Goal: Task Accomplishment & Management: Manage account settings

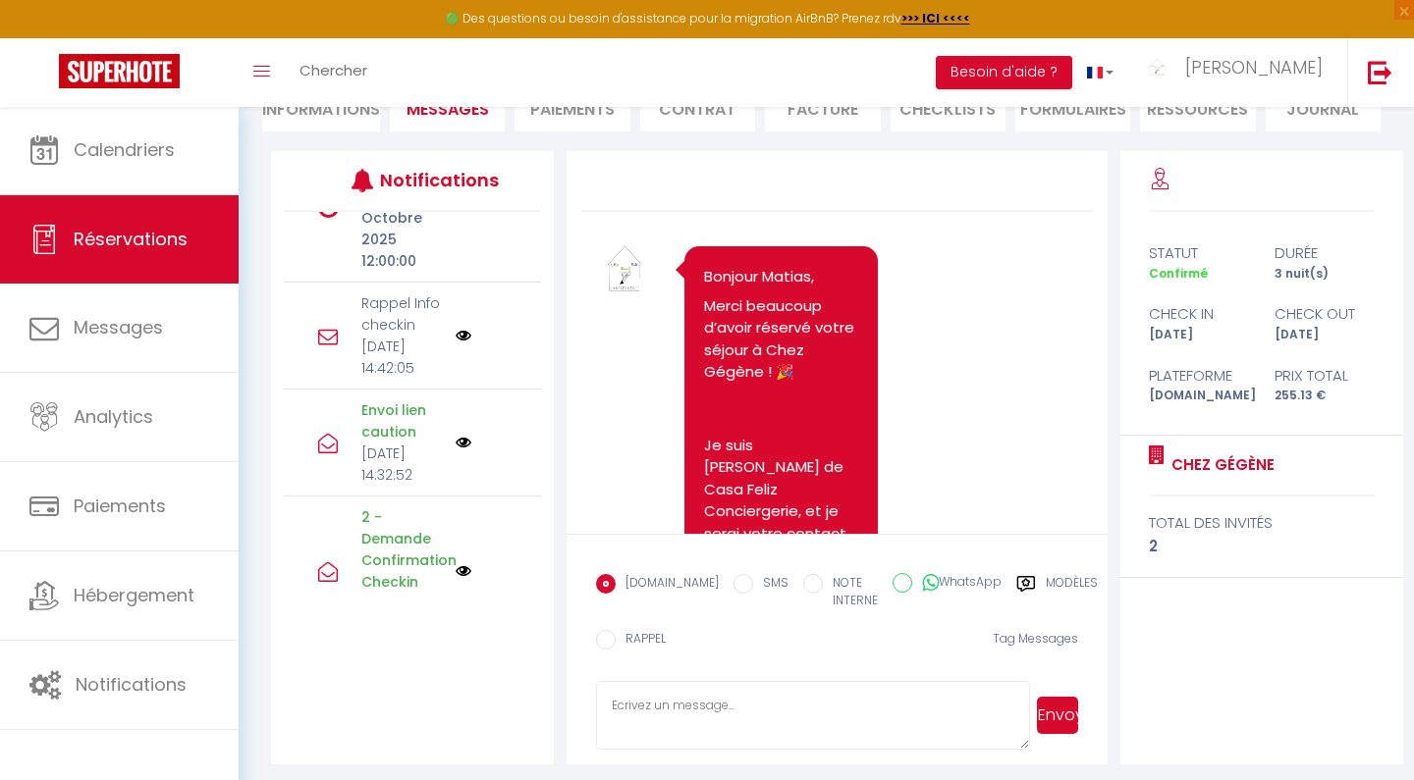
scroll to position [6553, 0]
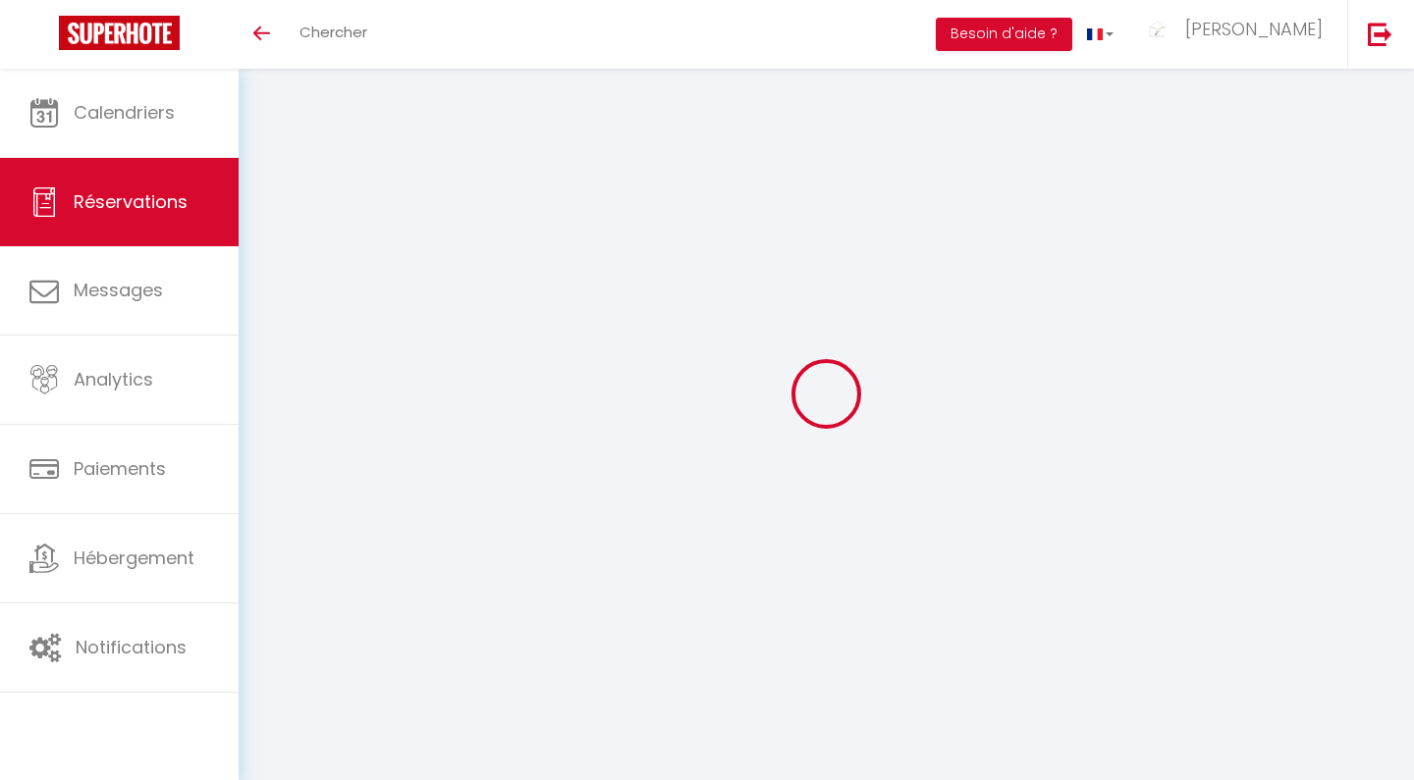
scroll to position [69, 0]
select select
checkbox input "false"
select select
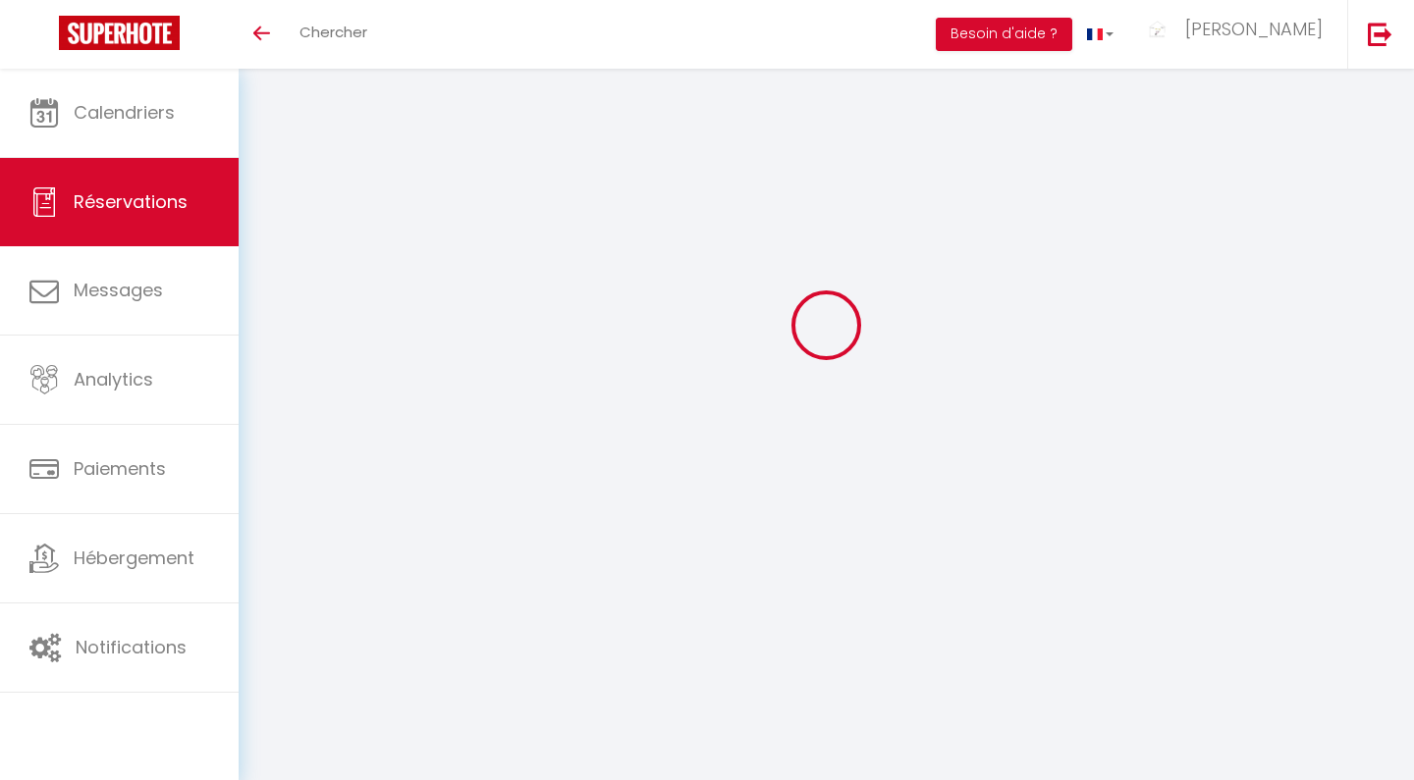
select select
checkbox input "false"
type textarea "** THIS RESERVATION HAS BEEN PRE-PAID ** BOOKING NOTE : Payment charge is EUR 3…"
type textarea "Rien. Merci beaucoup"
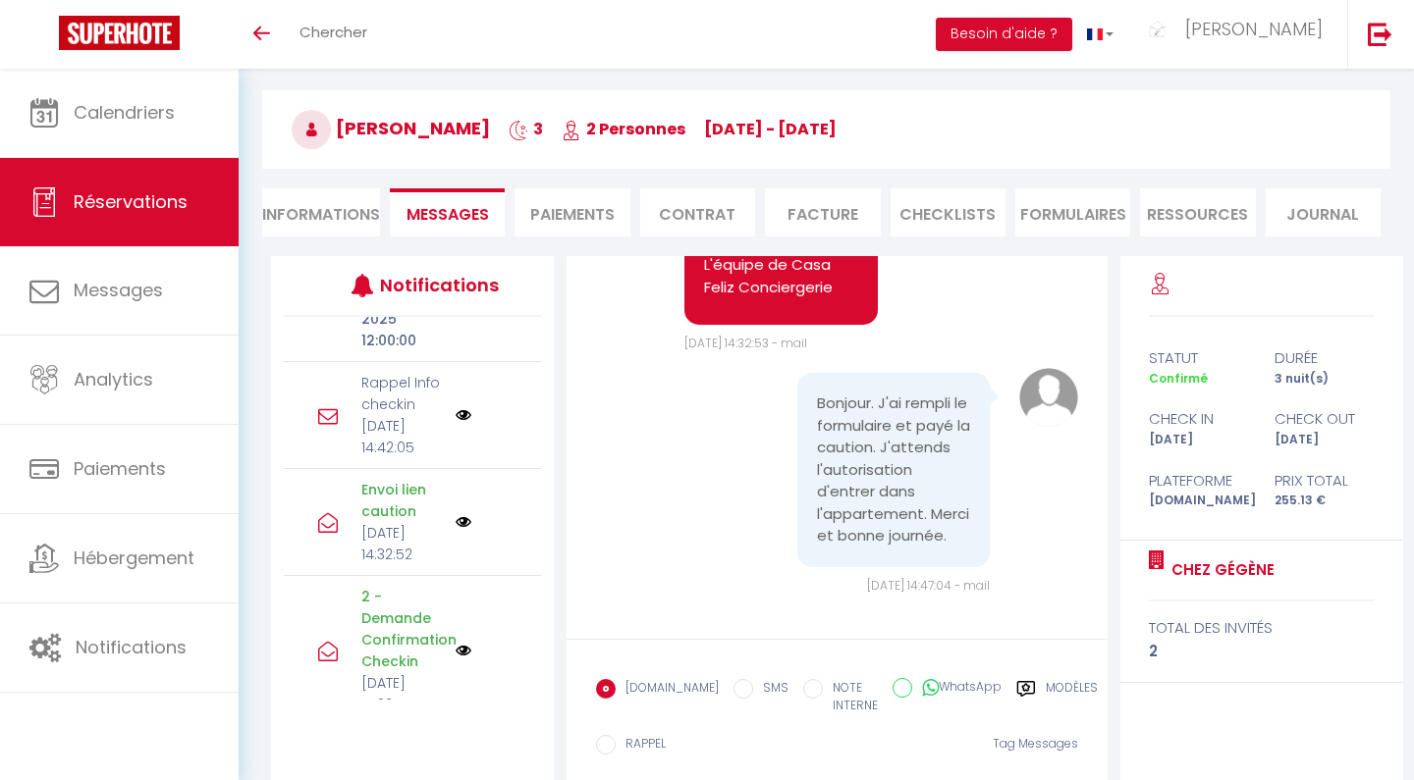
scroll to position [597, 0]
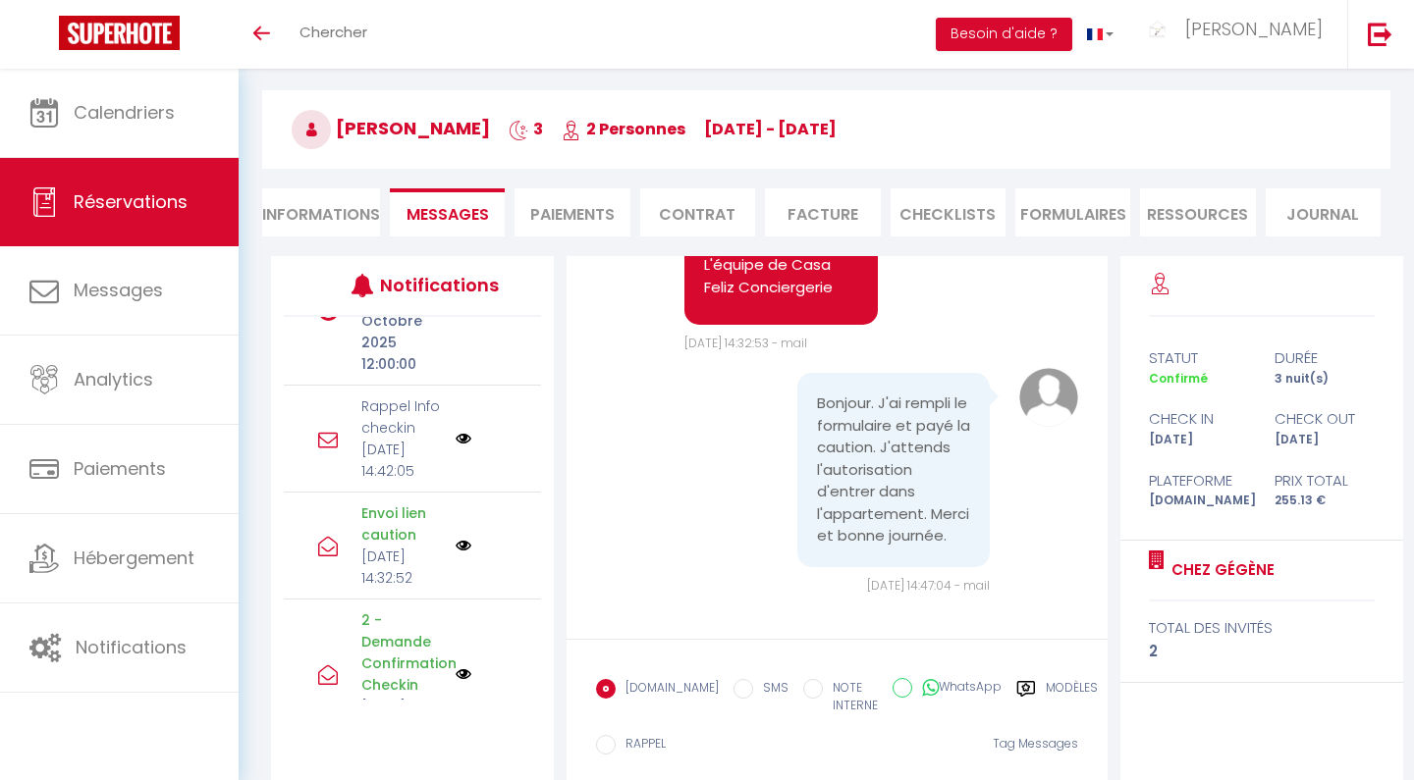
click at [464, 447] on img at bounding box center [463, 439] width 16 height 16
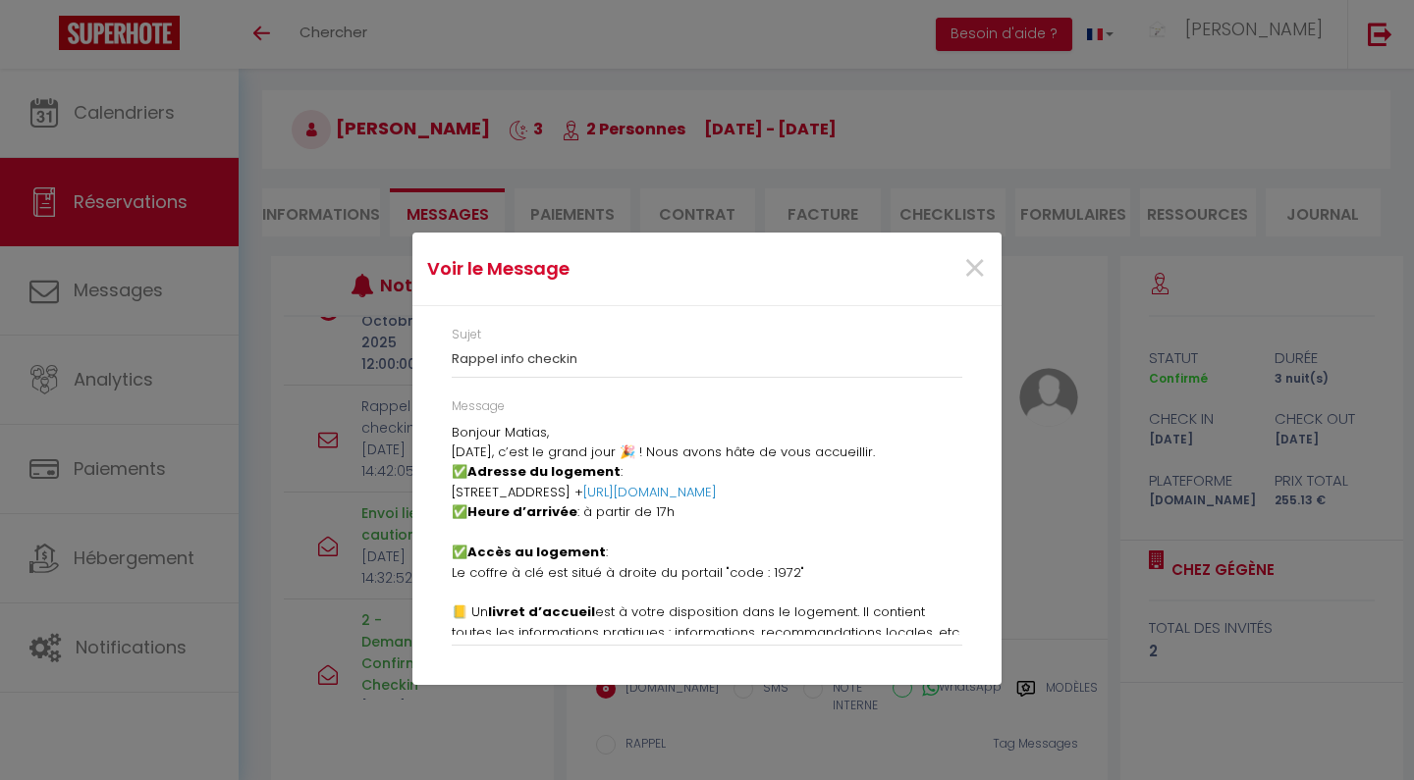
click at [852, 473] on p "✅ Adresse du logement :" at bounding box center [707, 472] width 510 height 20
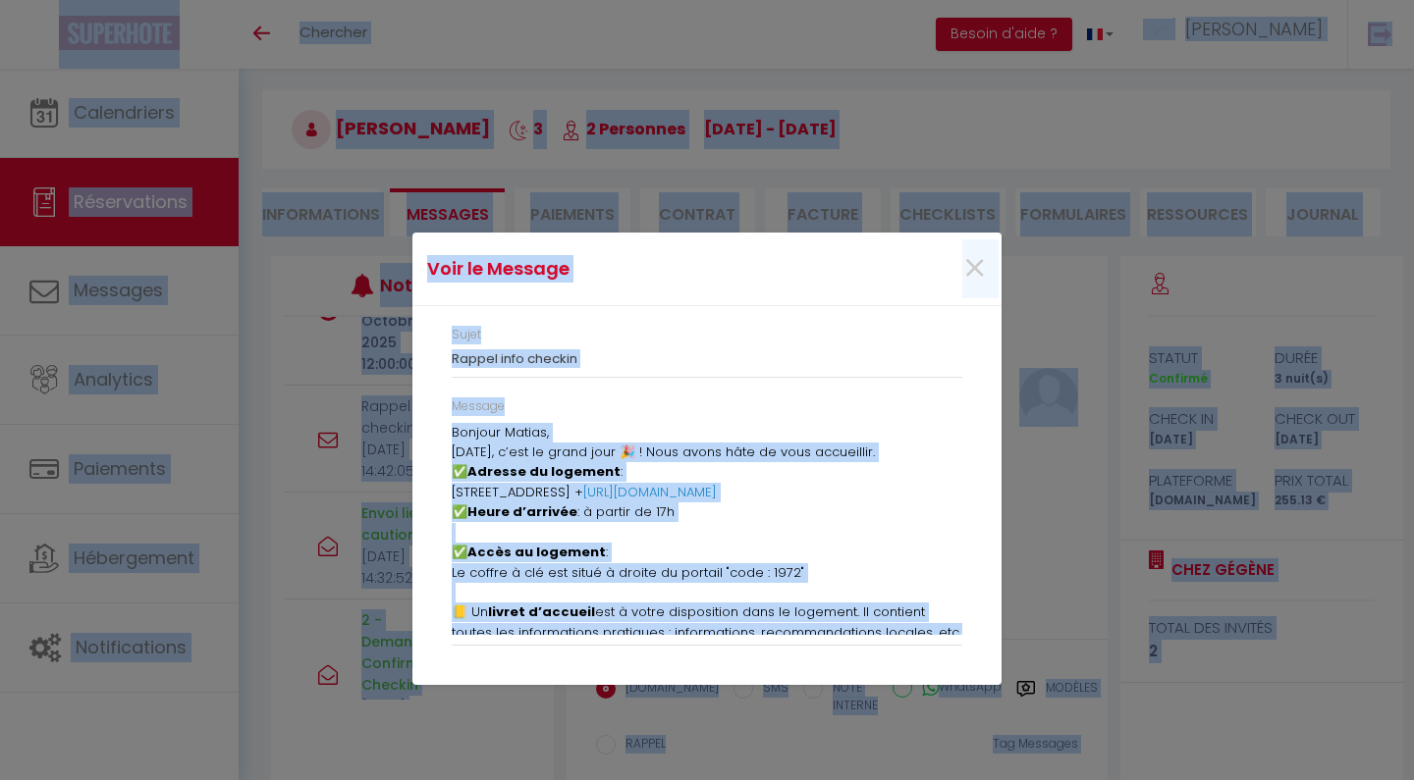
click at [852, 473] on p "✅ Adresse du logement :" at bounding box center [707, 472] width 510 height 20
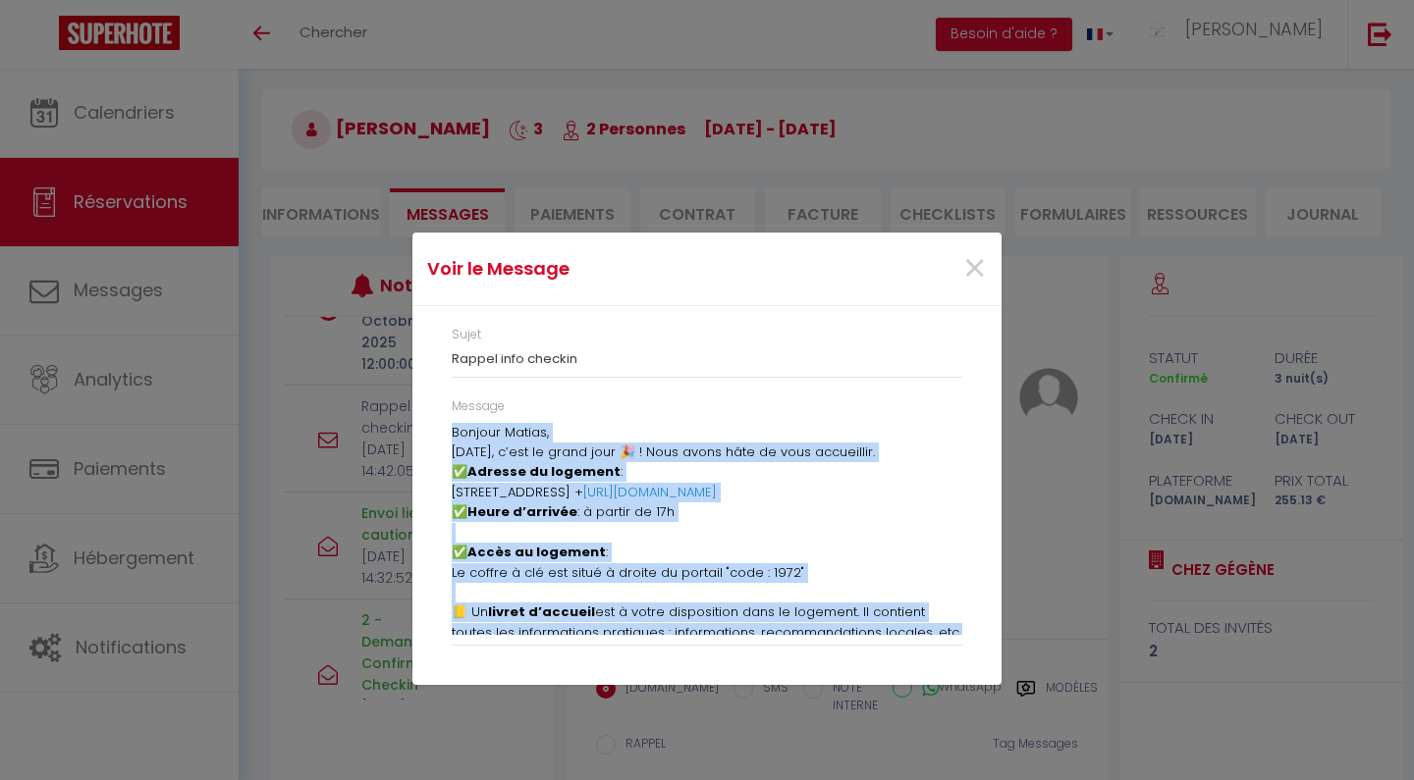
drag, startPoint x: 437, startPoint y: 428, endPoint x: 917, endPoint y: 734, distance: 569.4
click at [917, 734] on div "Voir le Message × Sujet Rappel info checkin Message Bonjour Matias, Demain, c’e…" at bounding box center [706, 390] width 589 height 780
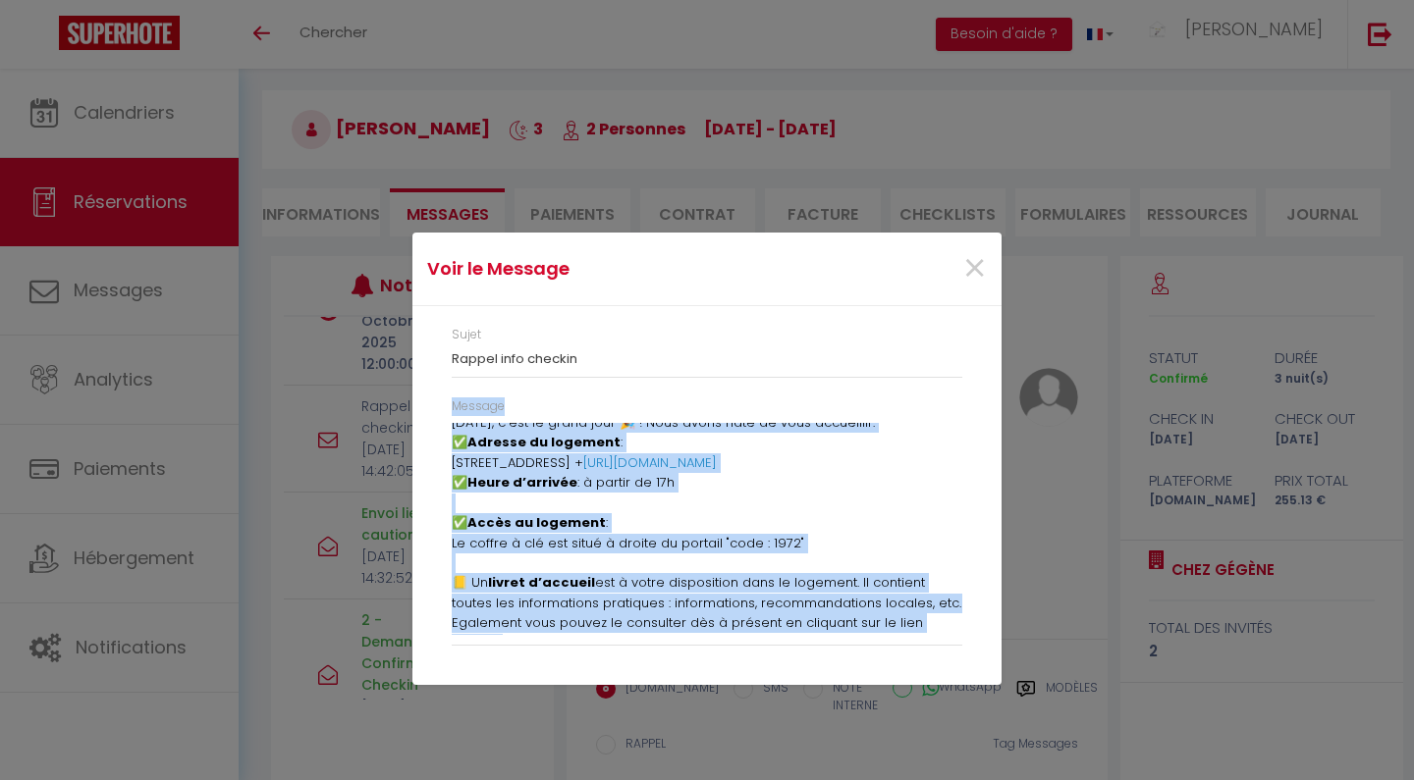
scroll to position [0, 0]
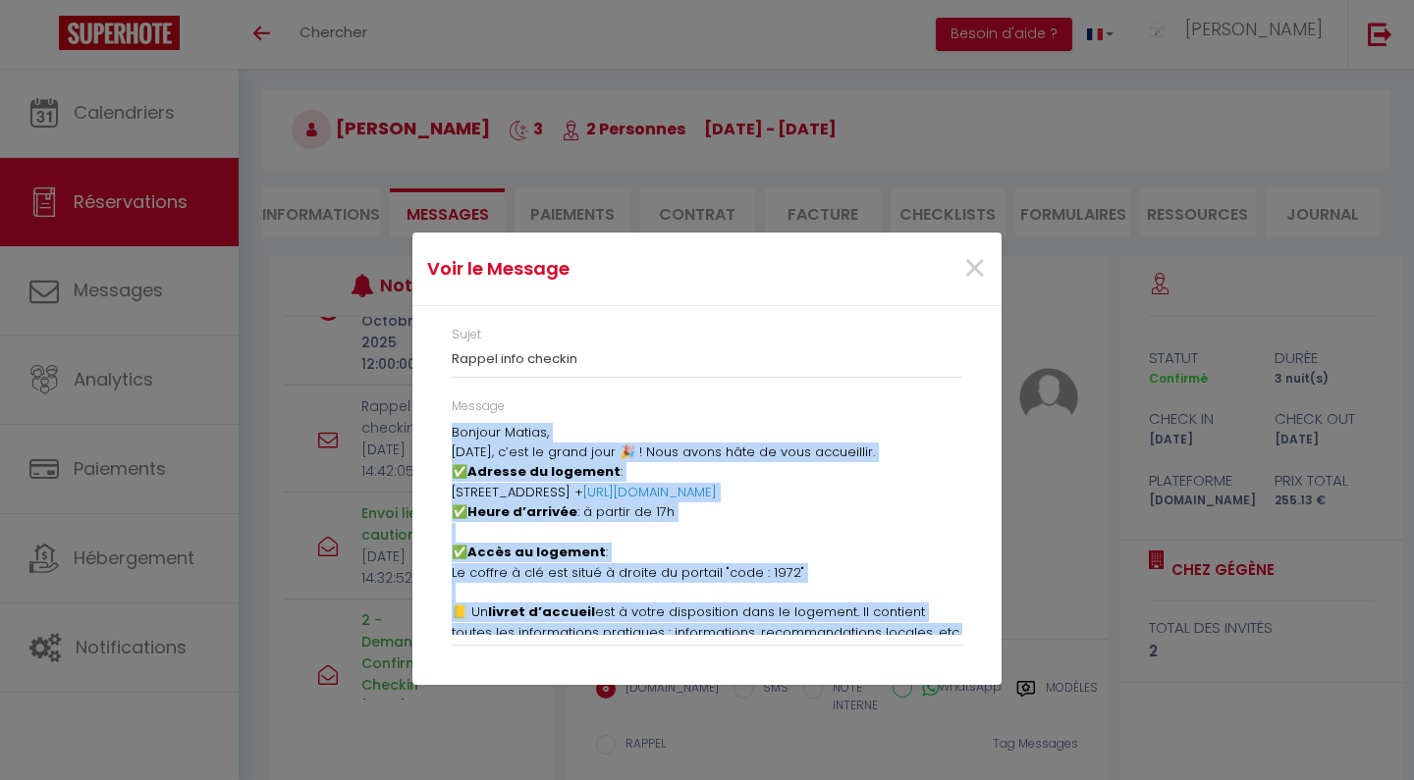
drag, startPoint x: 828, startPoint y: 573, endPoint x: 452, endPoint y: 434, distance: 401.0
click at [452, 434] on div "Bonjour Matias, Demain, c’est le grand jour 🎉 ! Nous avons hâte de vous accueil…" at bounding box center [707, 529] width 510 height 212
copy div "Bonjour Matias, Demain, c’est le grand jour 🎉 ! Nous avons hâte de vous accueil…"
click at [973, 265] on span "×" at bounding box center [974, 269] width 25 height 59
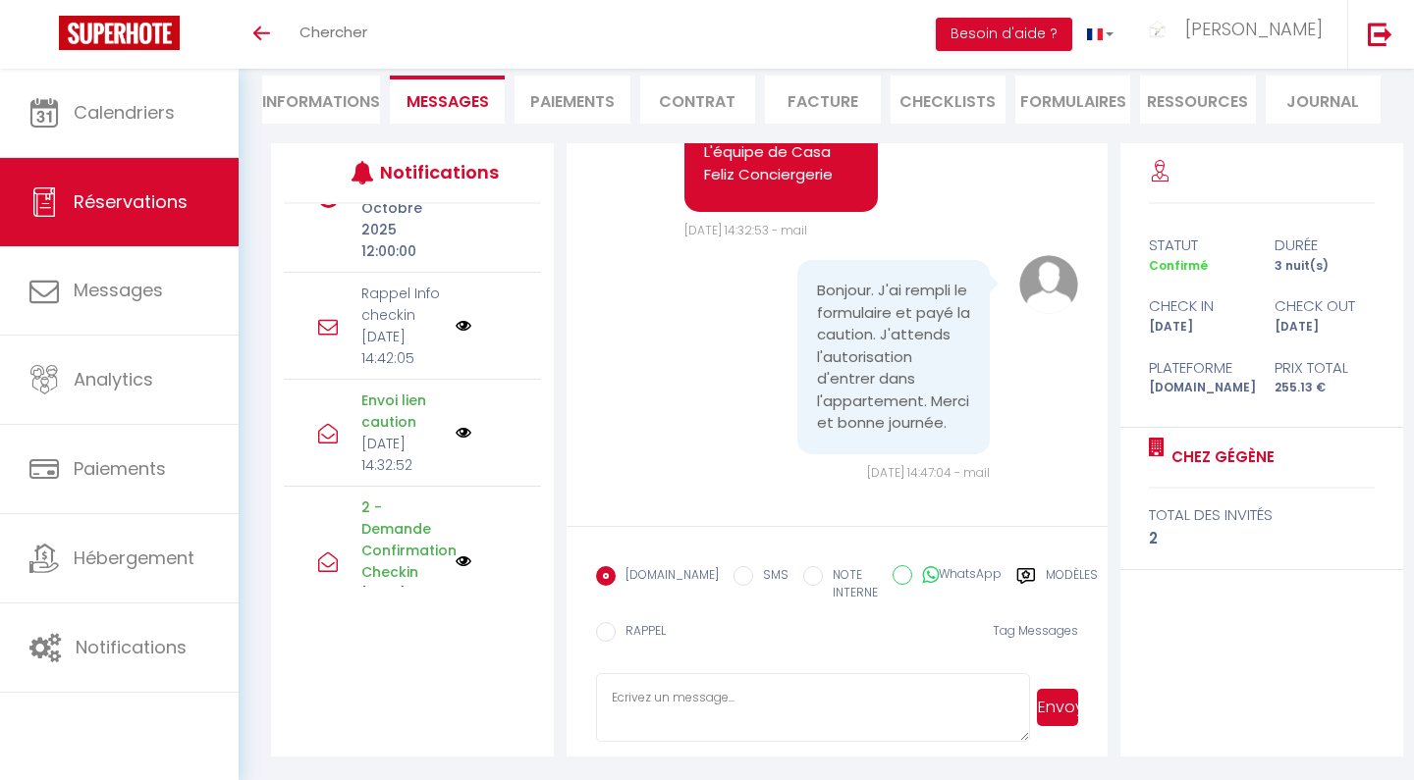
scroll to position [181, 0]
click at [718, 692] on textarea at bounding box center [812, 708] width 433 height 69
paste textarea "Bonjour Matias, Demain, c’est le grand jour 🎉 ! Nous avons hâte de vous accueil…"
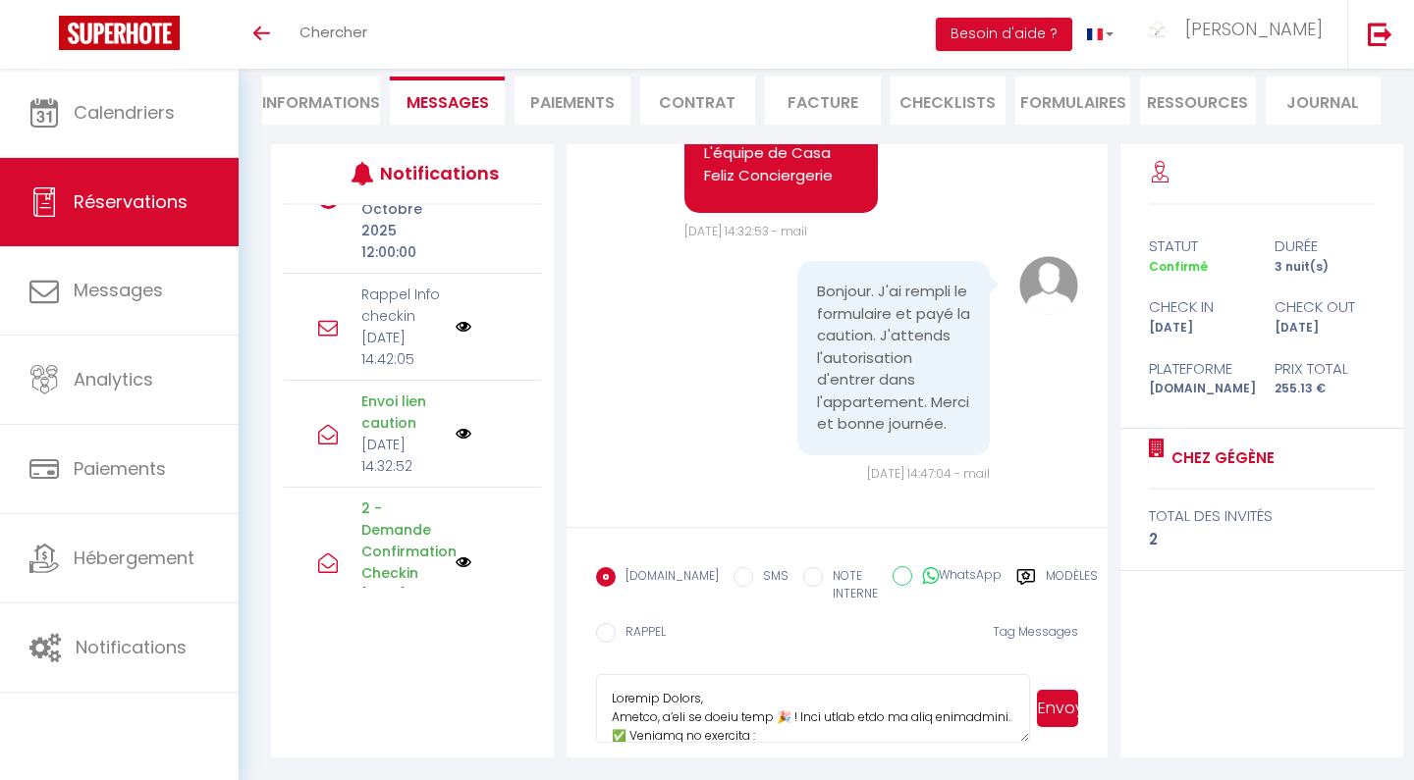
scroll to position [440, 0]
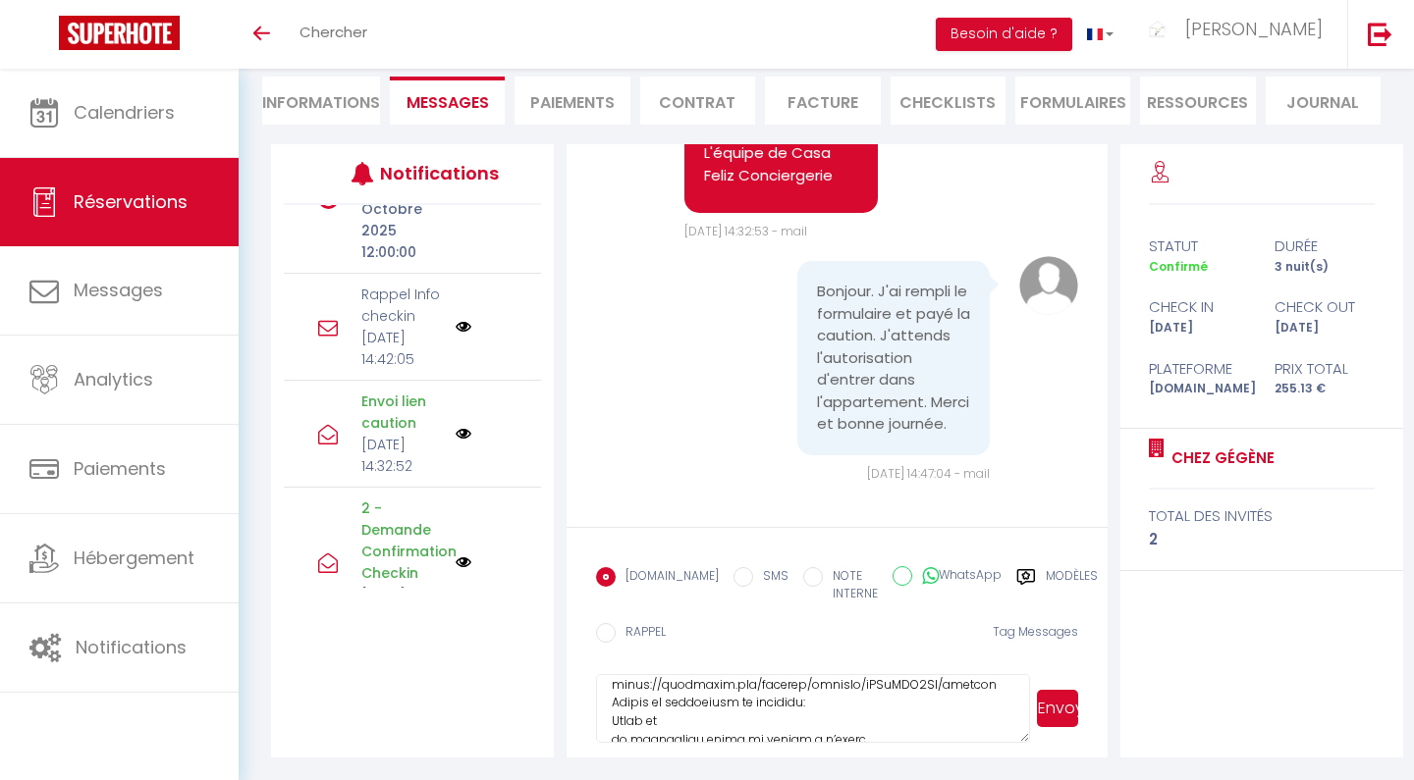
type textarea "Bonjour Matias, Demain, c’est le grand jour 🎉 ! Nous avons hâte de vous accueil…"
click at [1058, 719] on button "Envoyer" at bounding box center [1057, 708] width 41 height 37
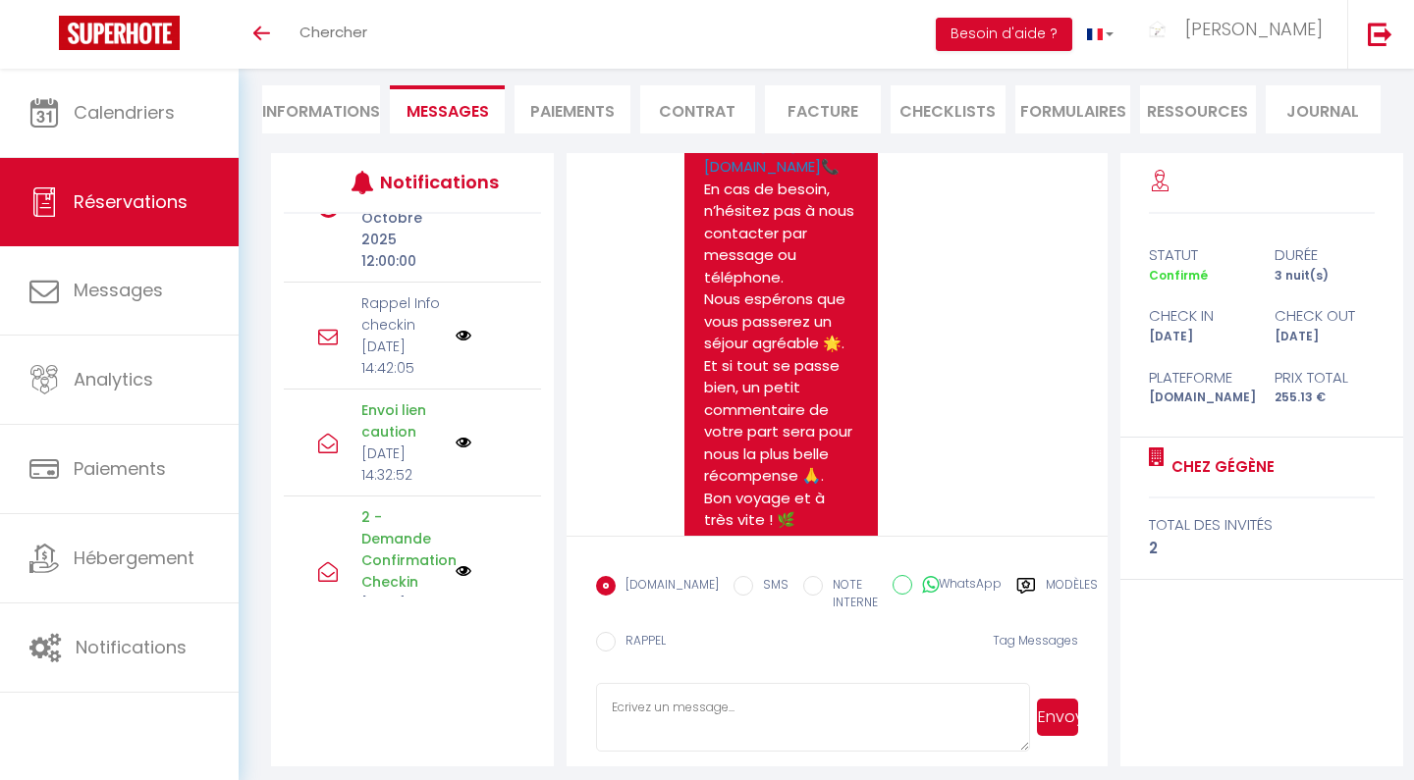
scroll to position [7353, 0]
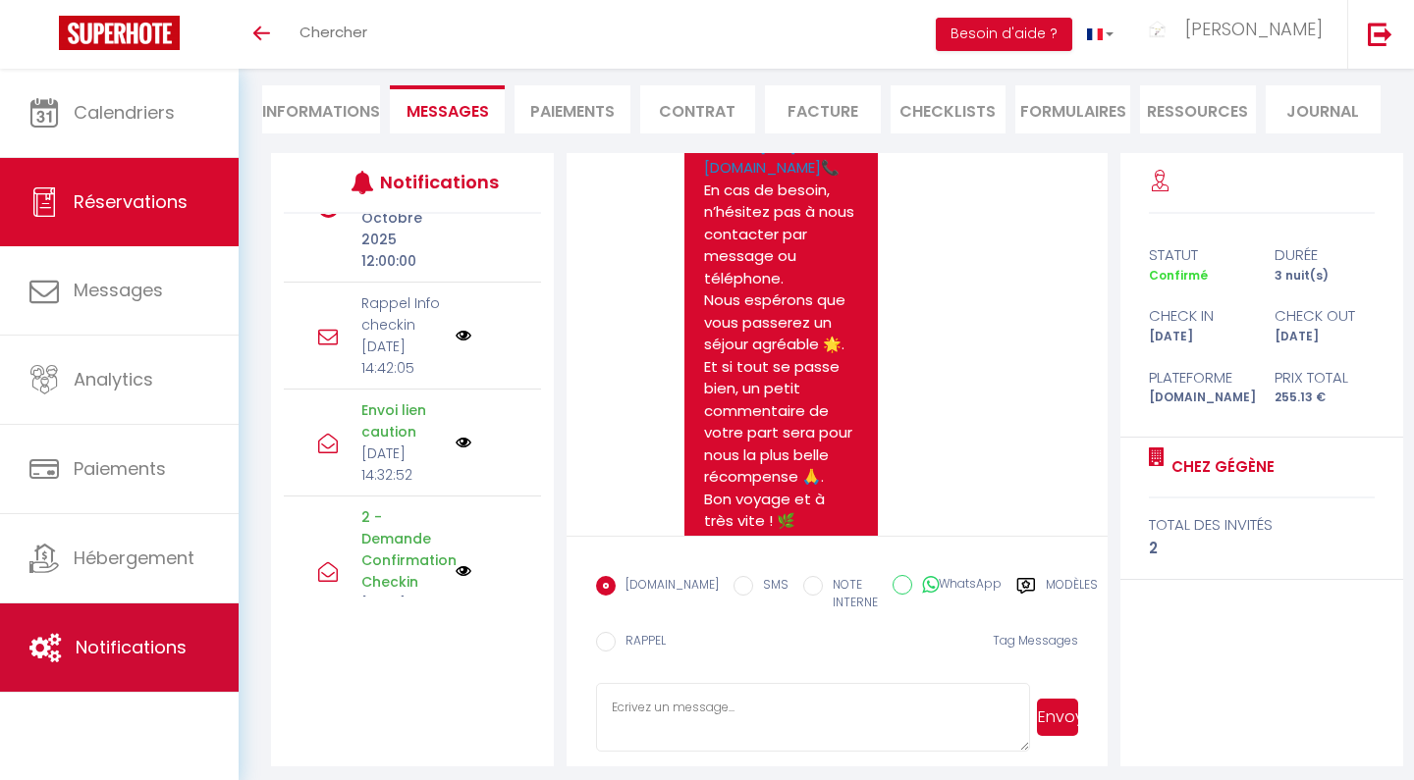
click at [137, 623] on link "Notifications" at bounding box center [119, 648] width 239 height 88
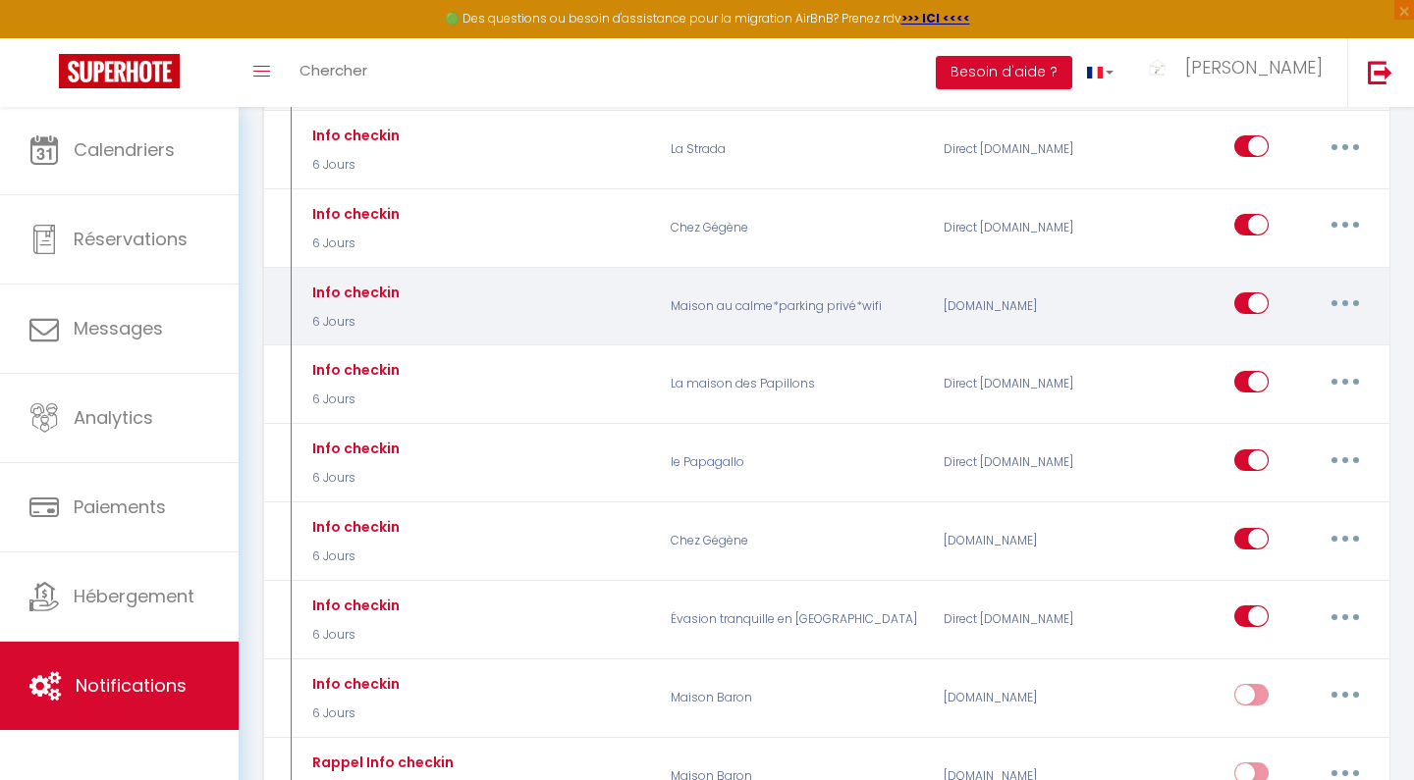
scroll to position [1276, 0]
click at [1336, 286] on button "button" at bounding box center [1344, 301] width 55 height 31
click at [1278, 330] on link "Editer" at bounding box center [1293, 346] width 145 height 33
type input "Info checkin"
select select "6 Jours"
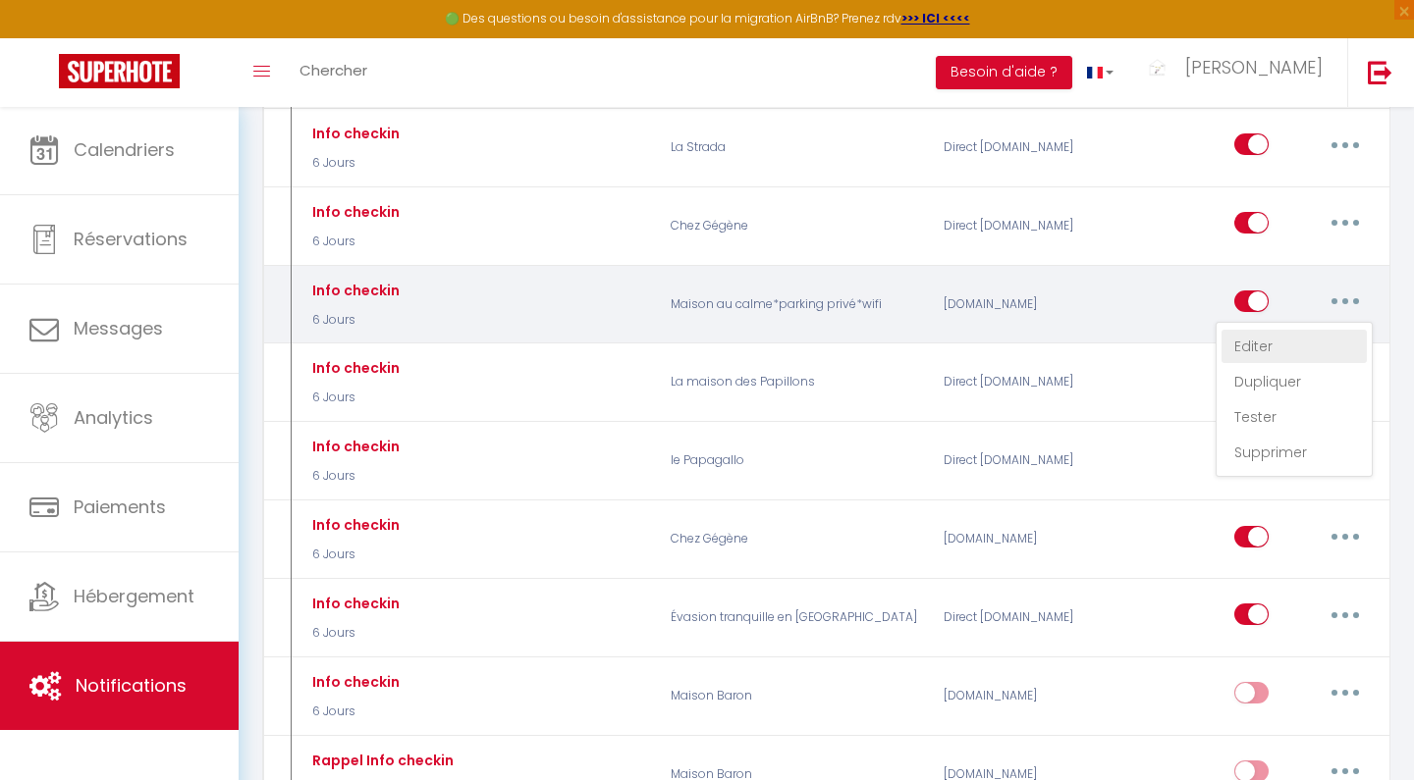
select select "if_booking_is_paid"
checkbox input "true"
checkbox input "false"
radio input "true"
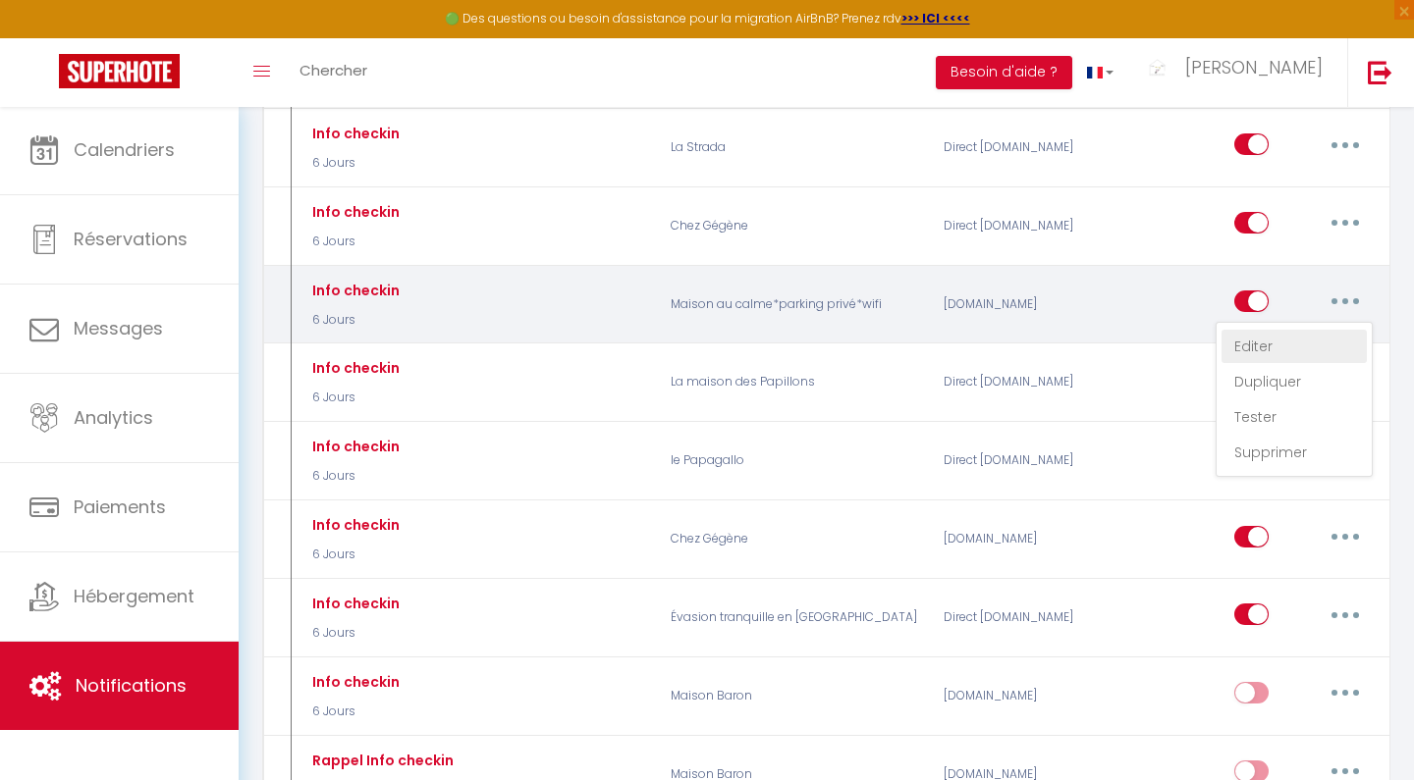
type input "Info checkin Maison au calme"
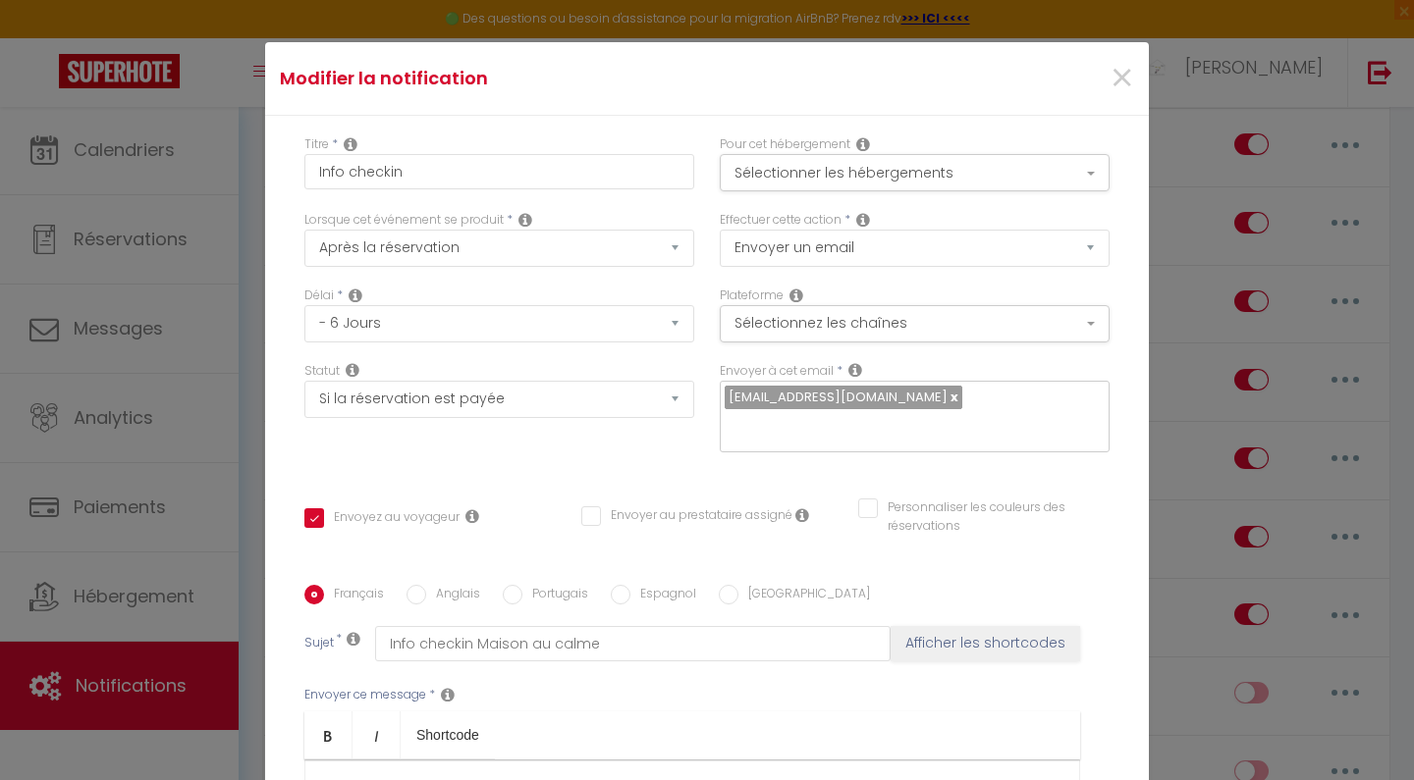
scroll to position [0, 0]
click at [1130, 82] on span "×" at bounding box center [1121, 78] width 25 height 59
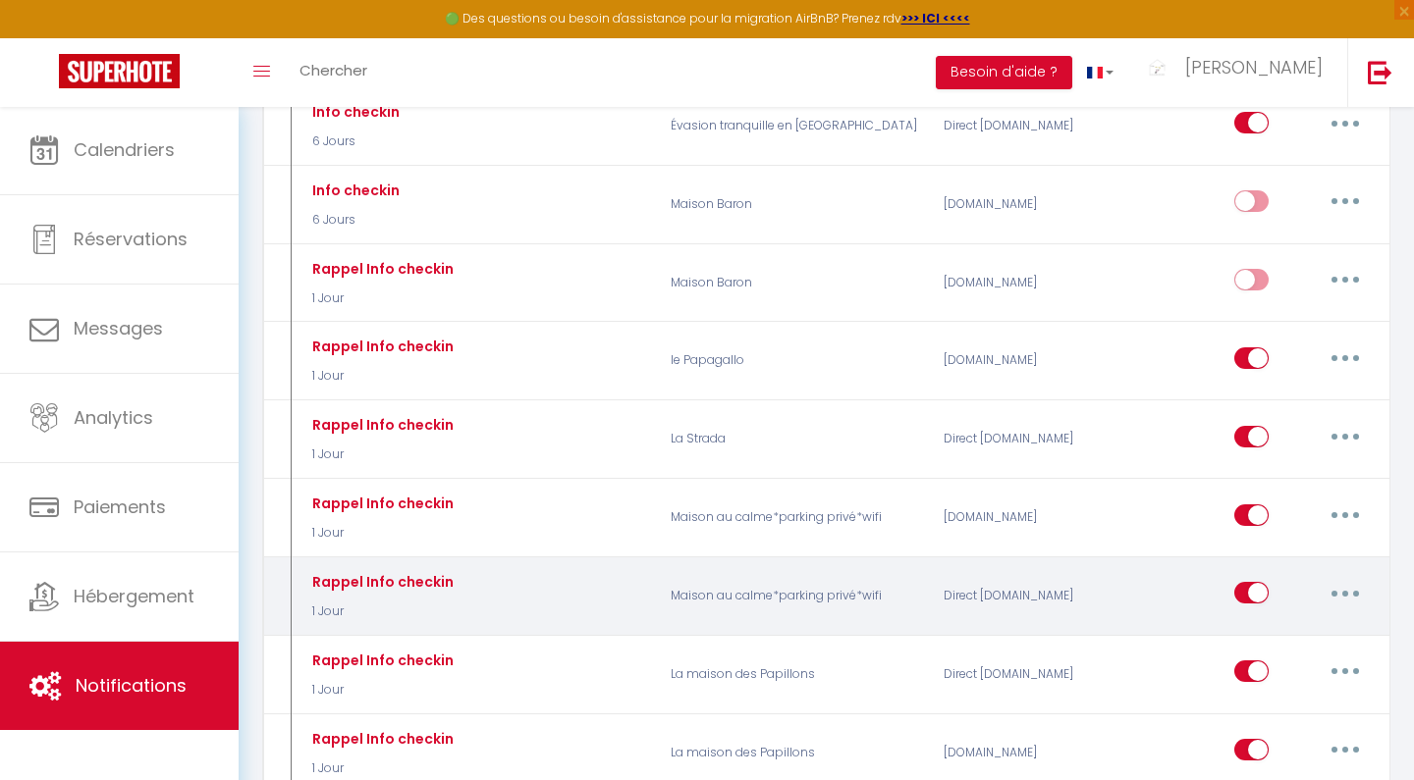
scroll to position [1769, 0]
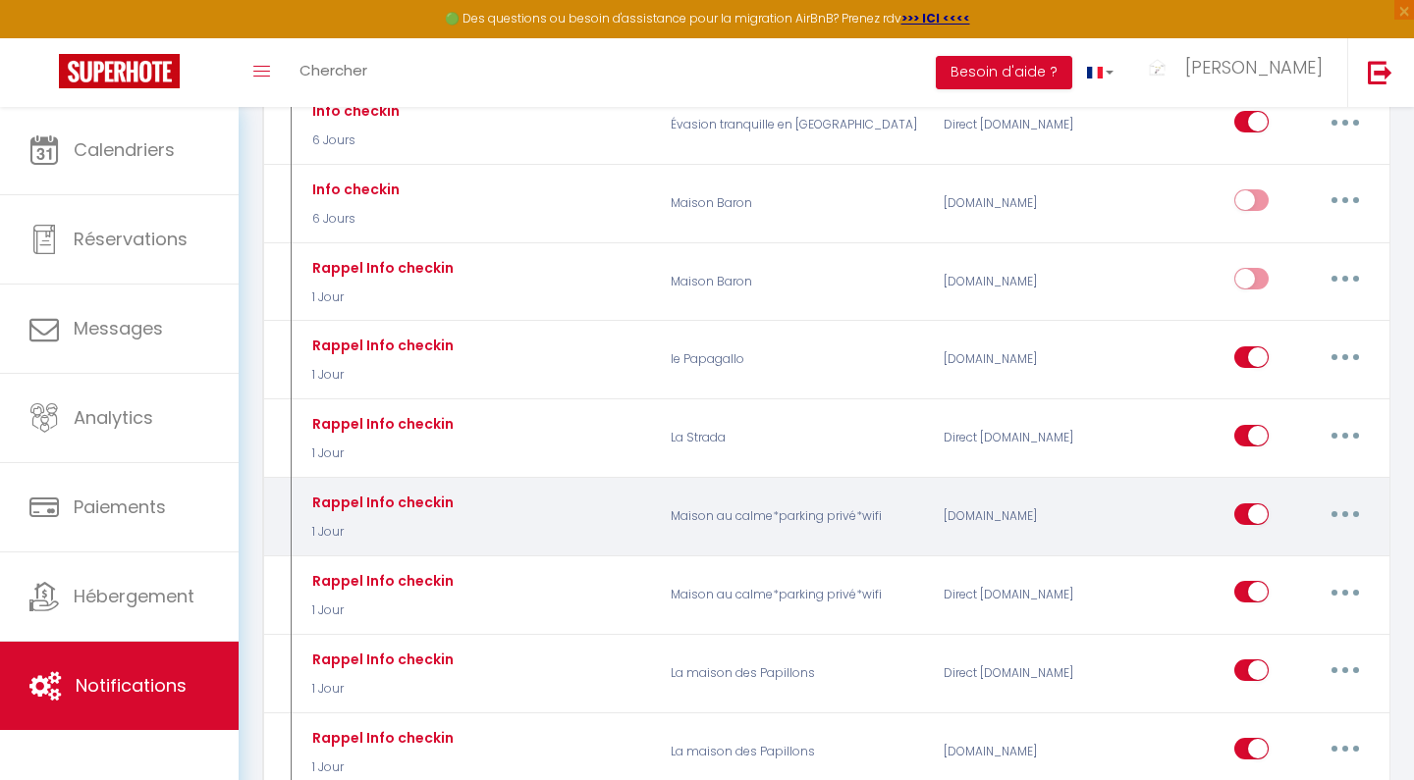
click at [1346, 499] on button "button" at bounding box center [1344, 514] width 55 height 31
click at [1285, 542] on link "Editer" at bounding box center [1293, 558] width 145 height 33
type input "Rappel Info checkin"
select select "1 Jour"
checkbox input "true"
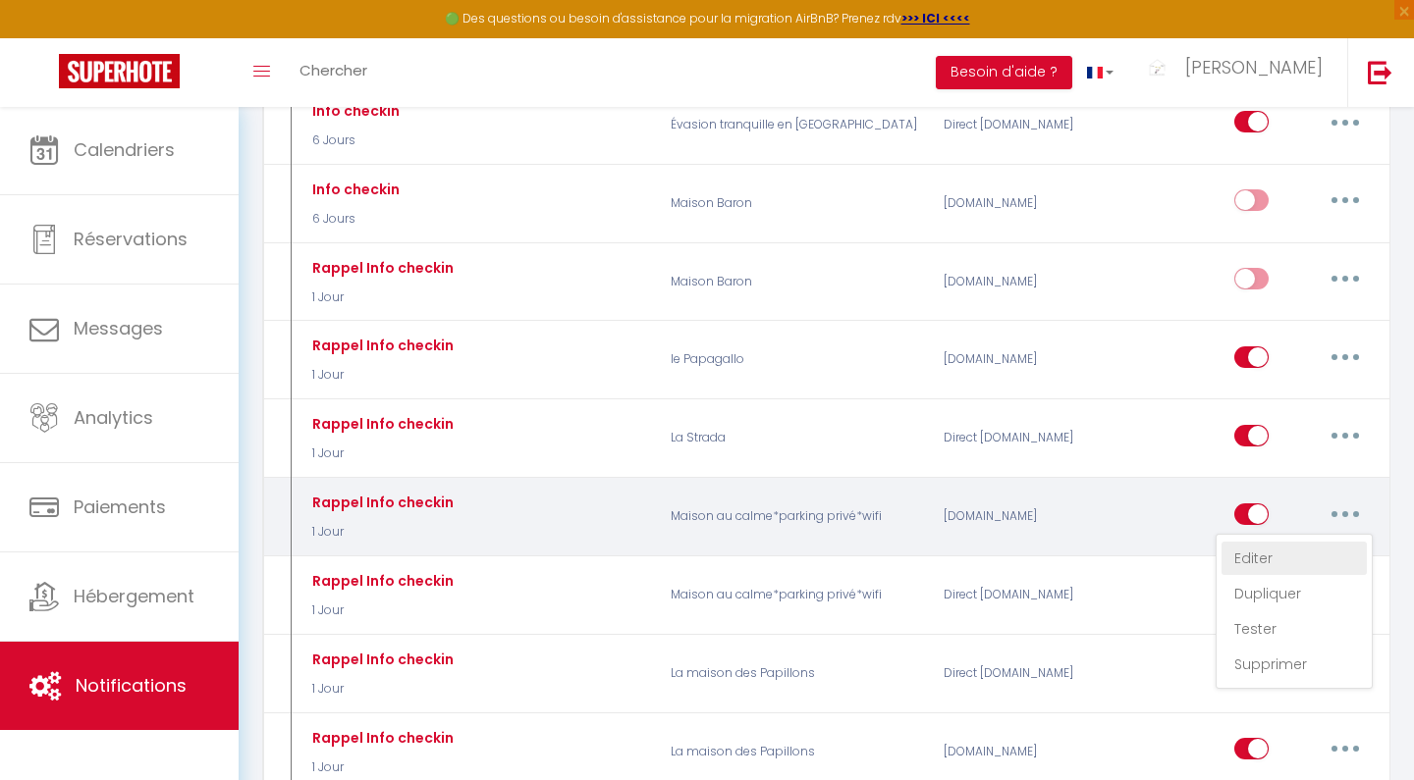
checkbox input "false"
type input "Rappel info checkin"
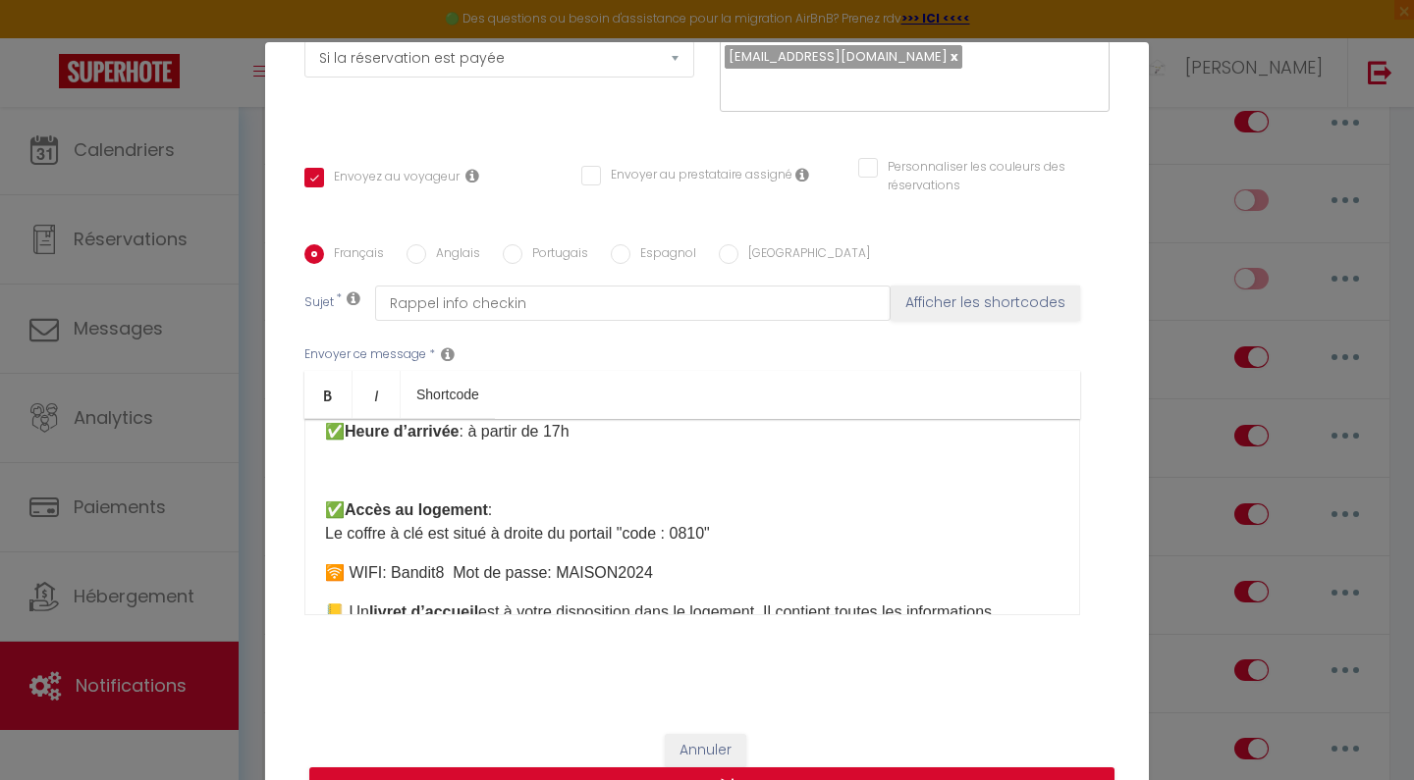
scroll to position [227, 0]
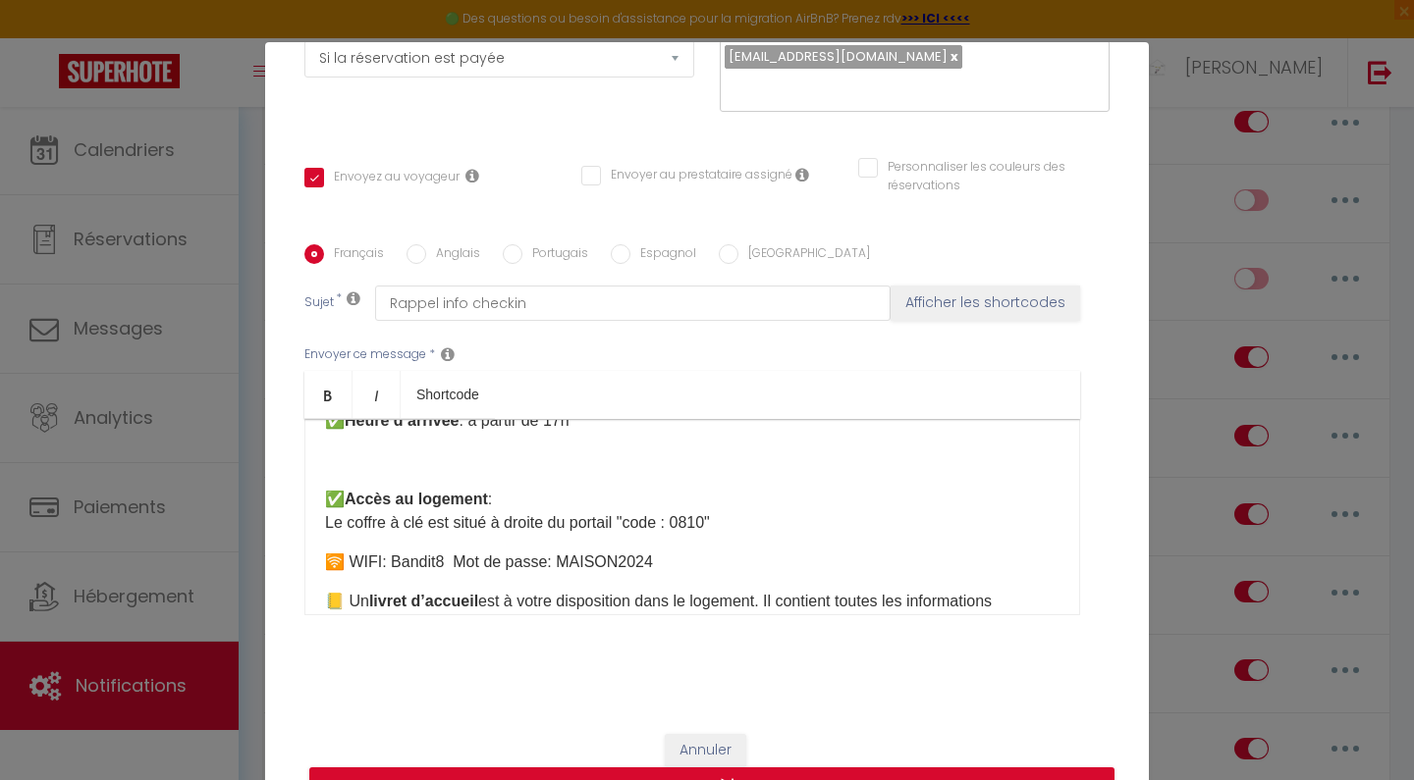
click at [714, 528] on p "✅ Accès au logement : Le coffre à clé est situé à droite du portail "code : 081…" at bounding box center [692, 511] width 734 height 47
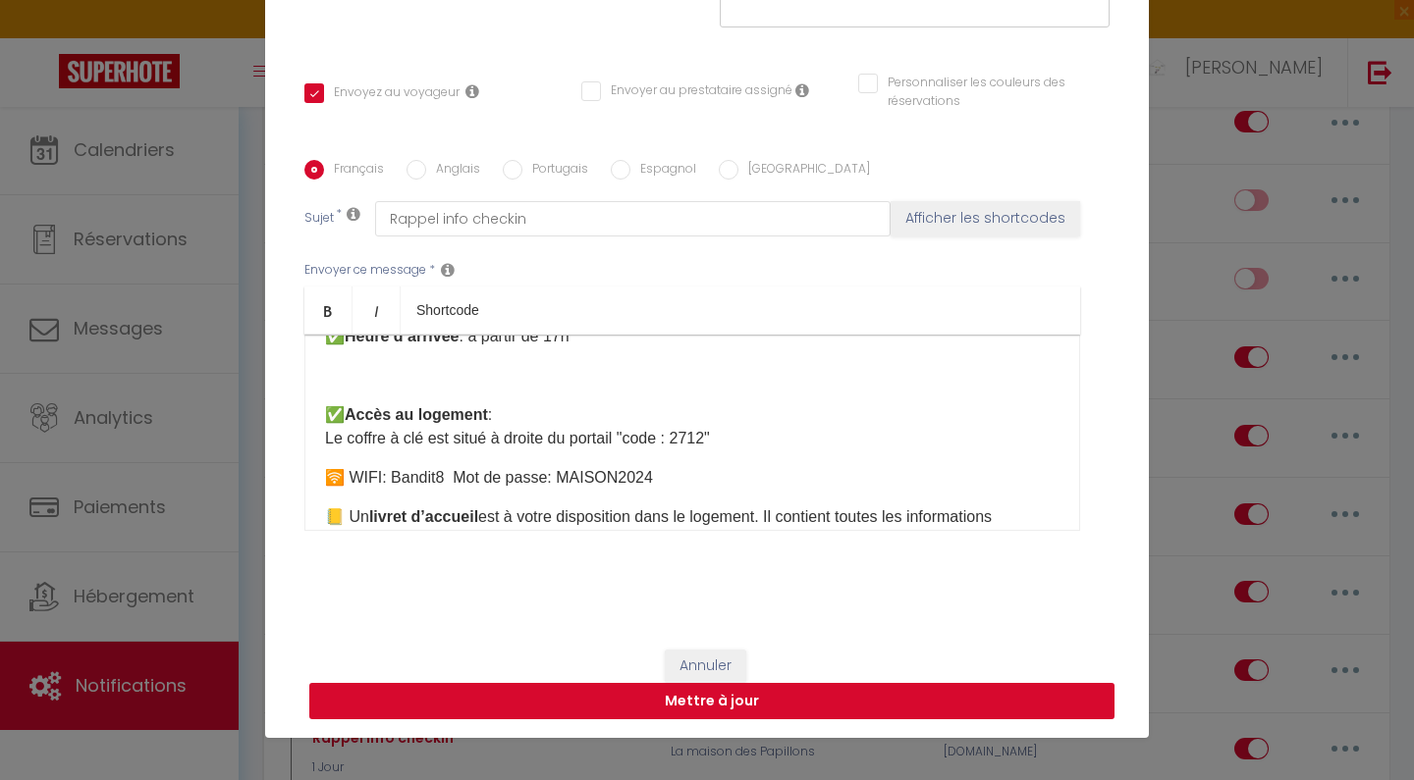
scroll to position [84, 0]
click at [856, 699] on button "Mettre à jour" at bounding box center [711, 701] width 805 height 37
checkbox input "true"
checkbox input "false"
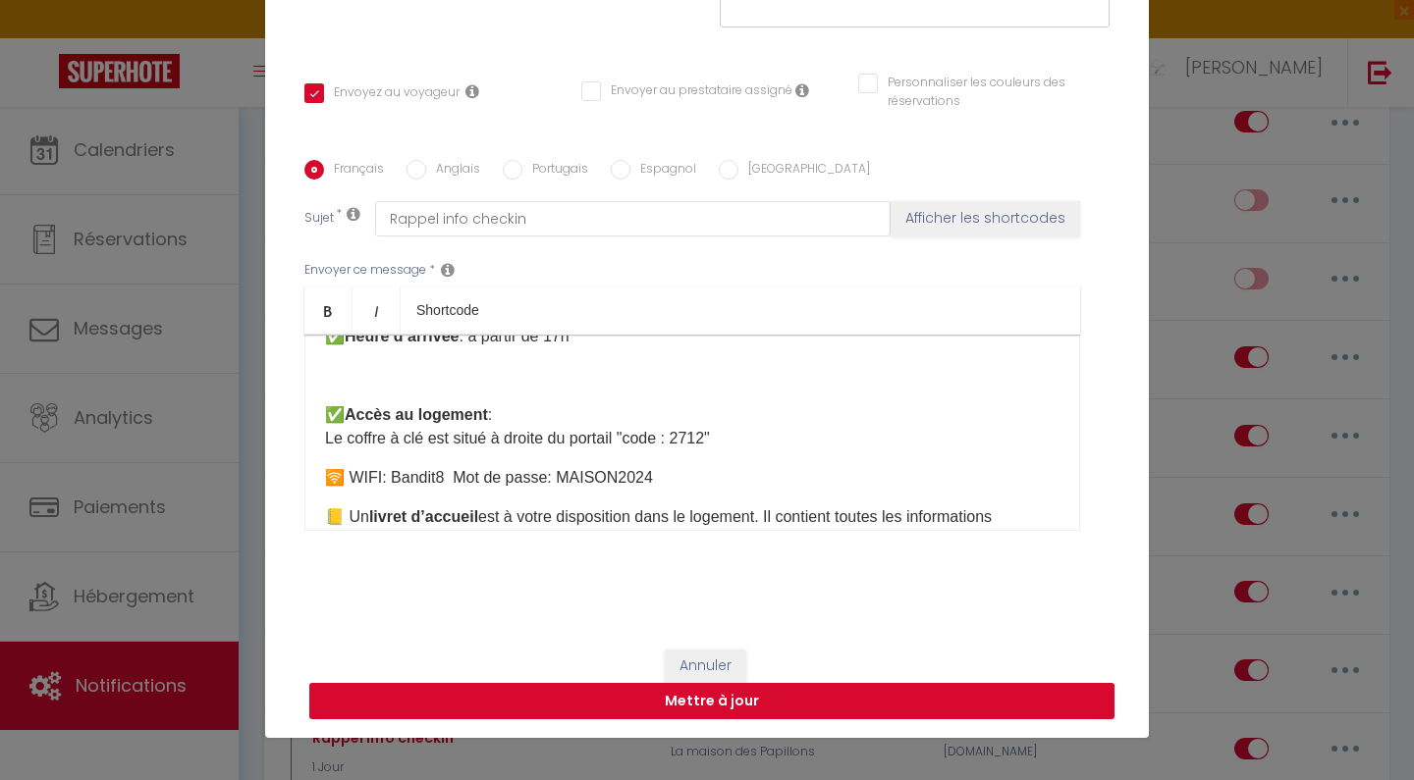
select select "1"
select select
checkbox input "false"
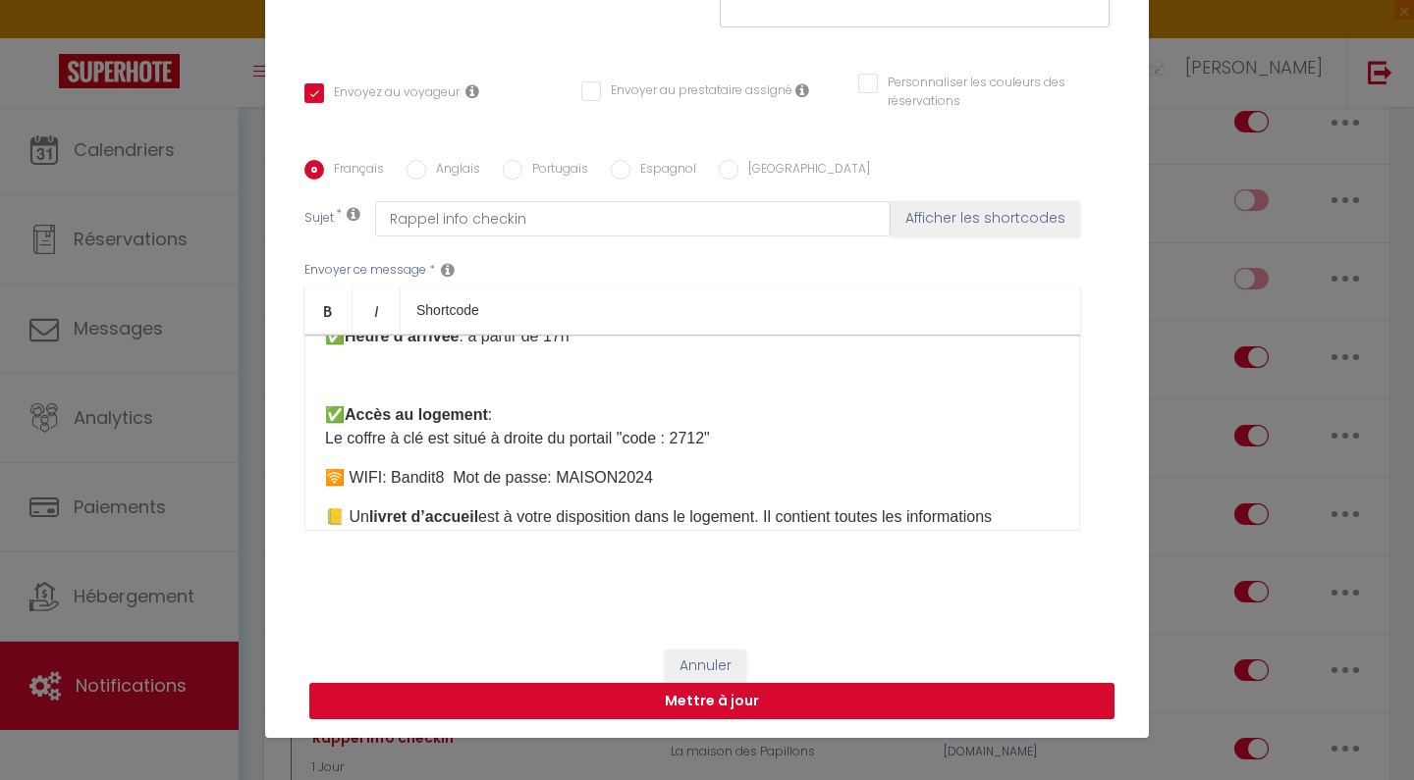
checkbox input "false"
radio input "false"
select select
checkbox input "false"
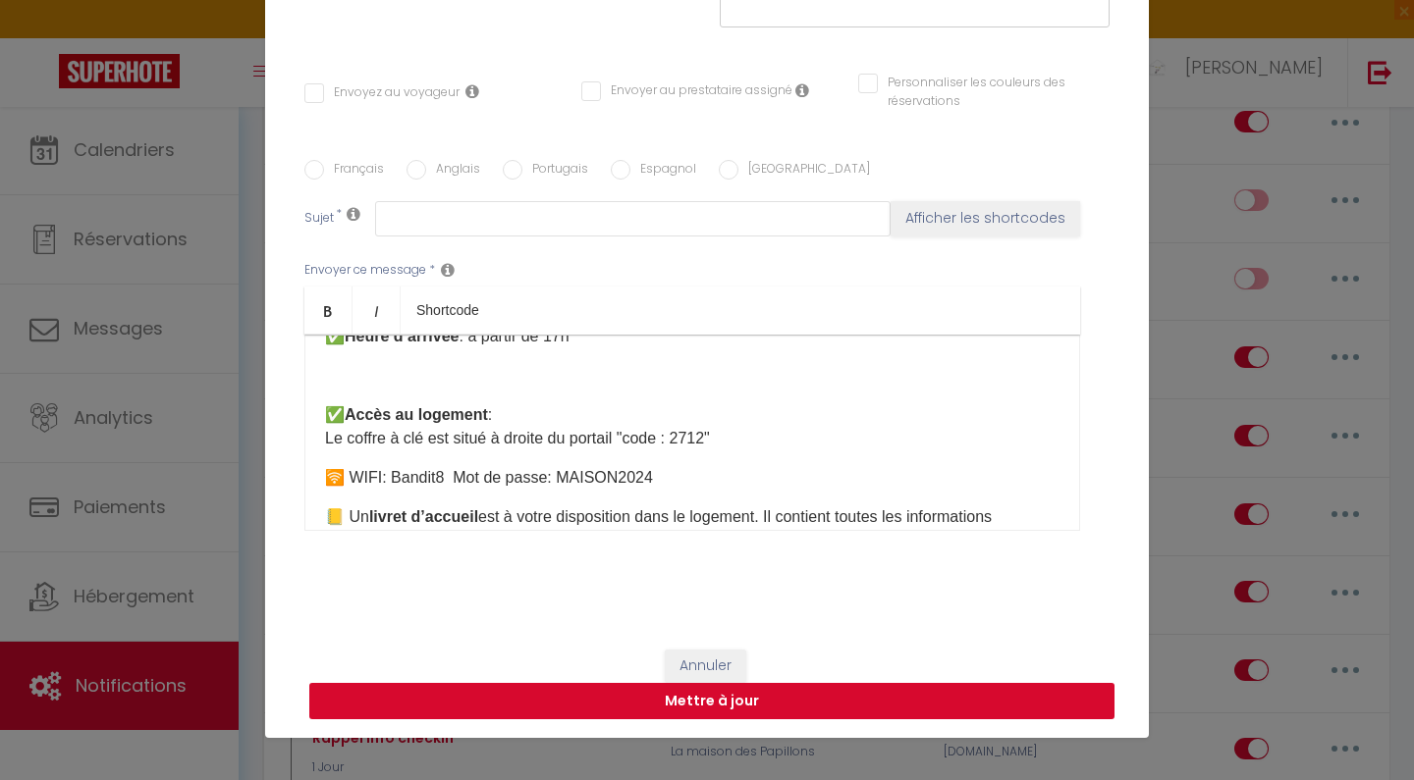
scroll to position [0, 0]
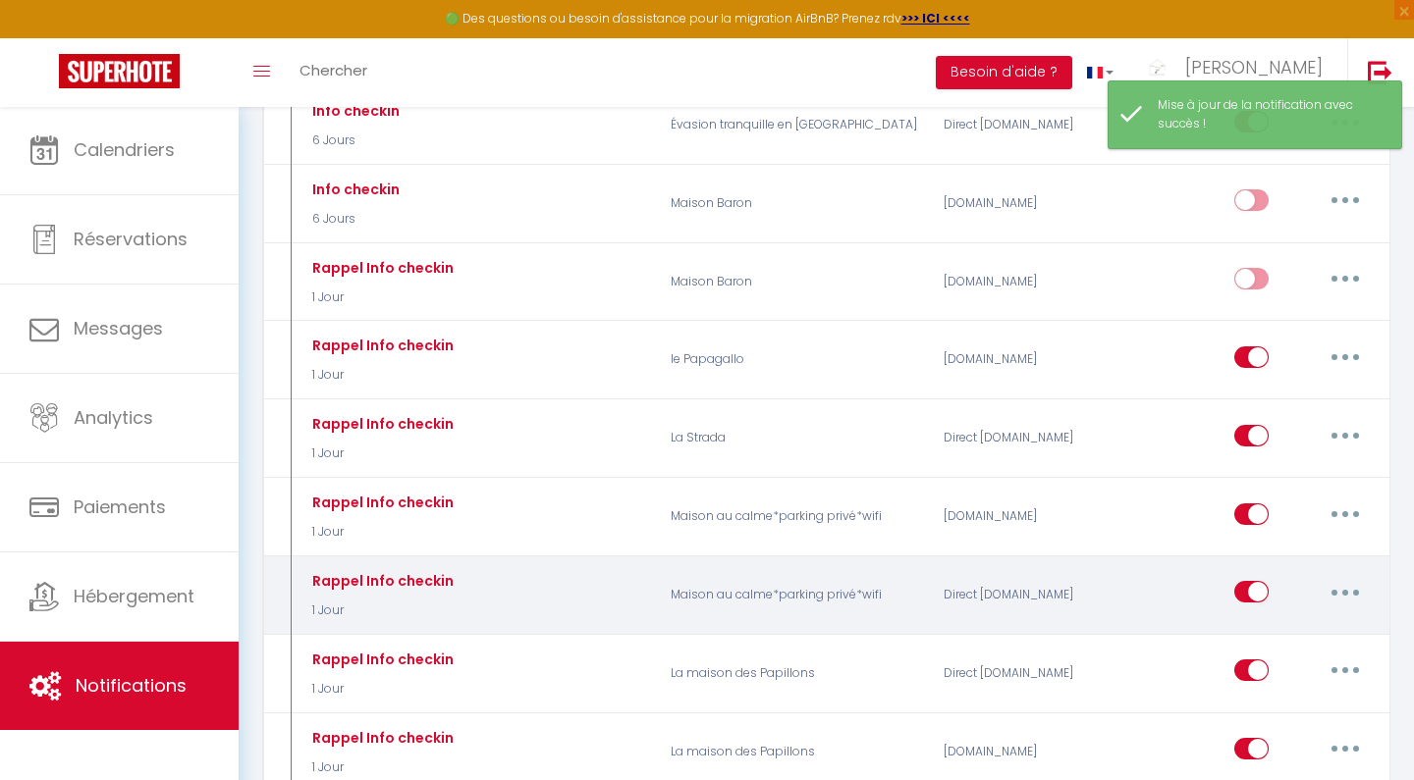
click at [1329, 576] on button "button" at bounding box center [1344, 591] width 55 height 31
click at [1306, 620] on link "Editer" at bounding box center [1293, 636] width 145 height 33
type input "Rappel Info checkin"
select select "1 Jour"
select select "if_deposit_is_paid"
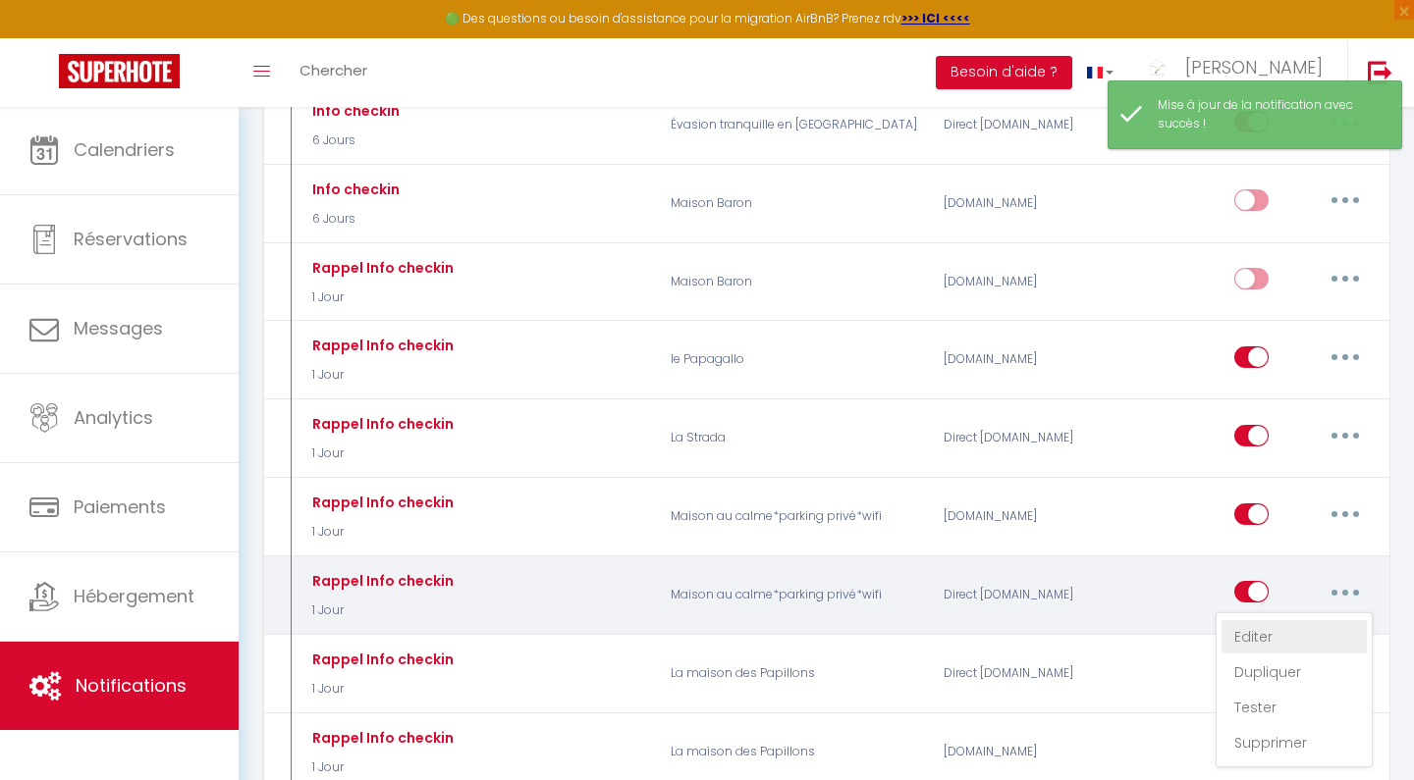
checkbox input "true"
checkbox input "false"
radio input "true"
type input "Rappel info checkin"
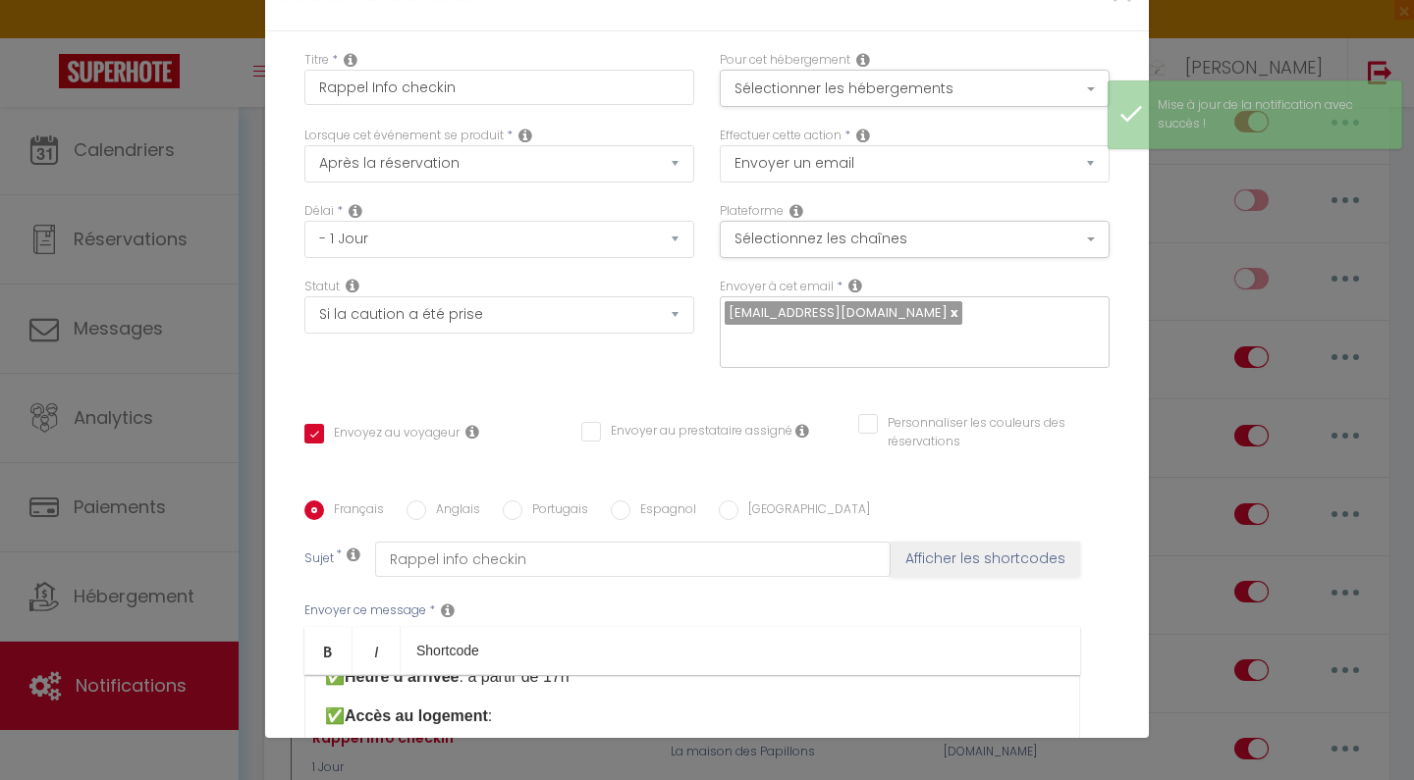
click at [718, 744] on p "Le coffre à clé est situé à droite du portail "code : 0810"" at bounding box center [692, 756] width 734 height 24
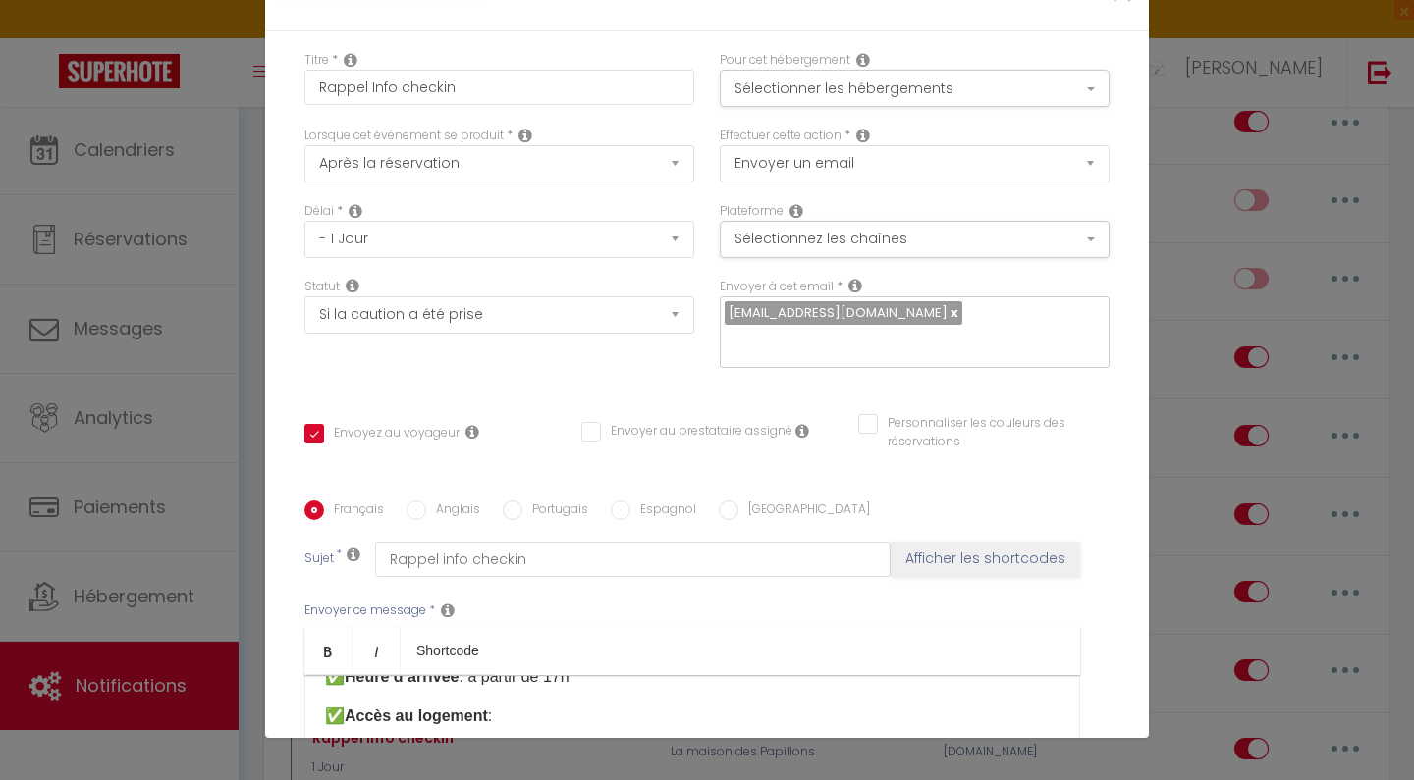
checkbox input "true"
checkbox input "false"
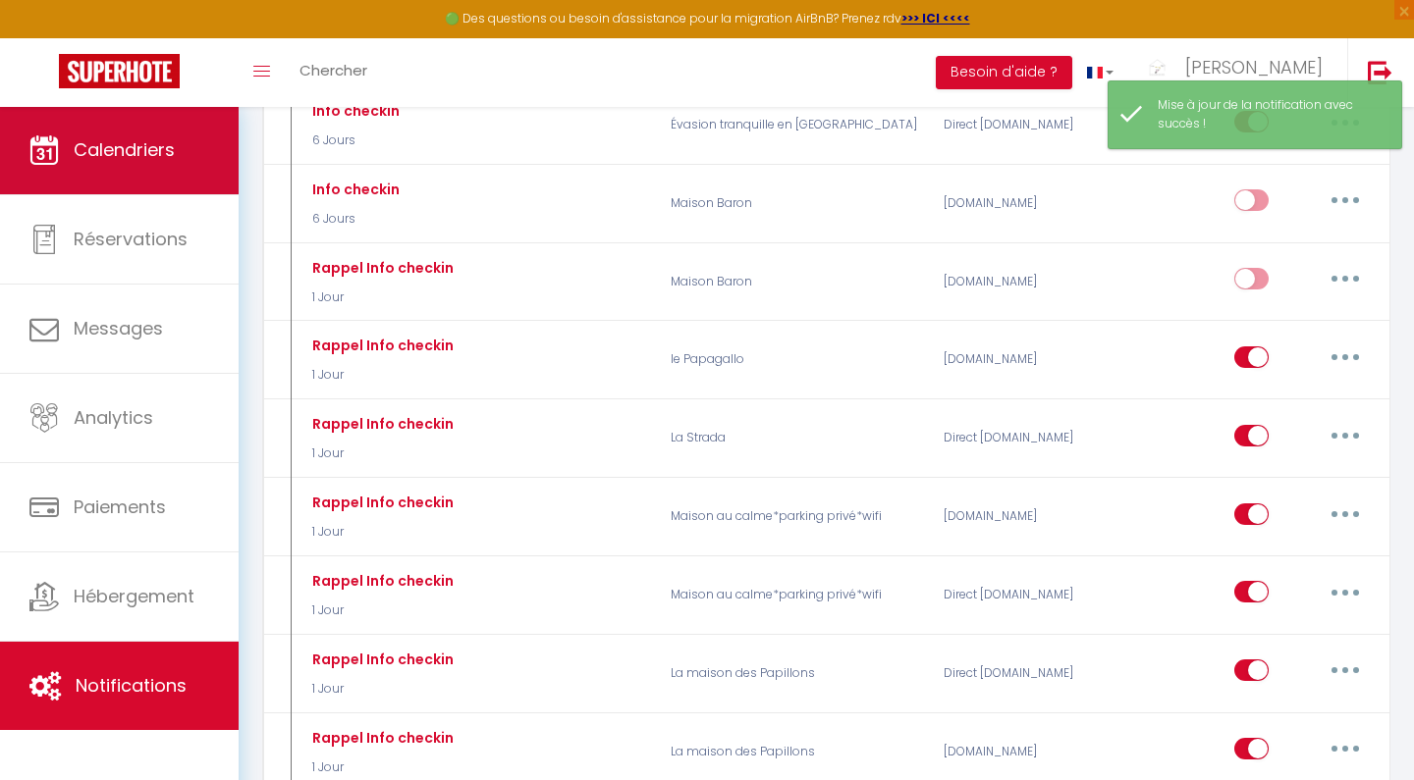
click at [77, 147] on span "Calendriers" at bounding box center [124, 149] width 101 height 25
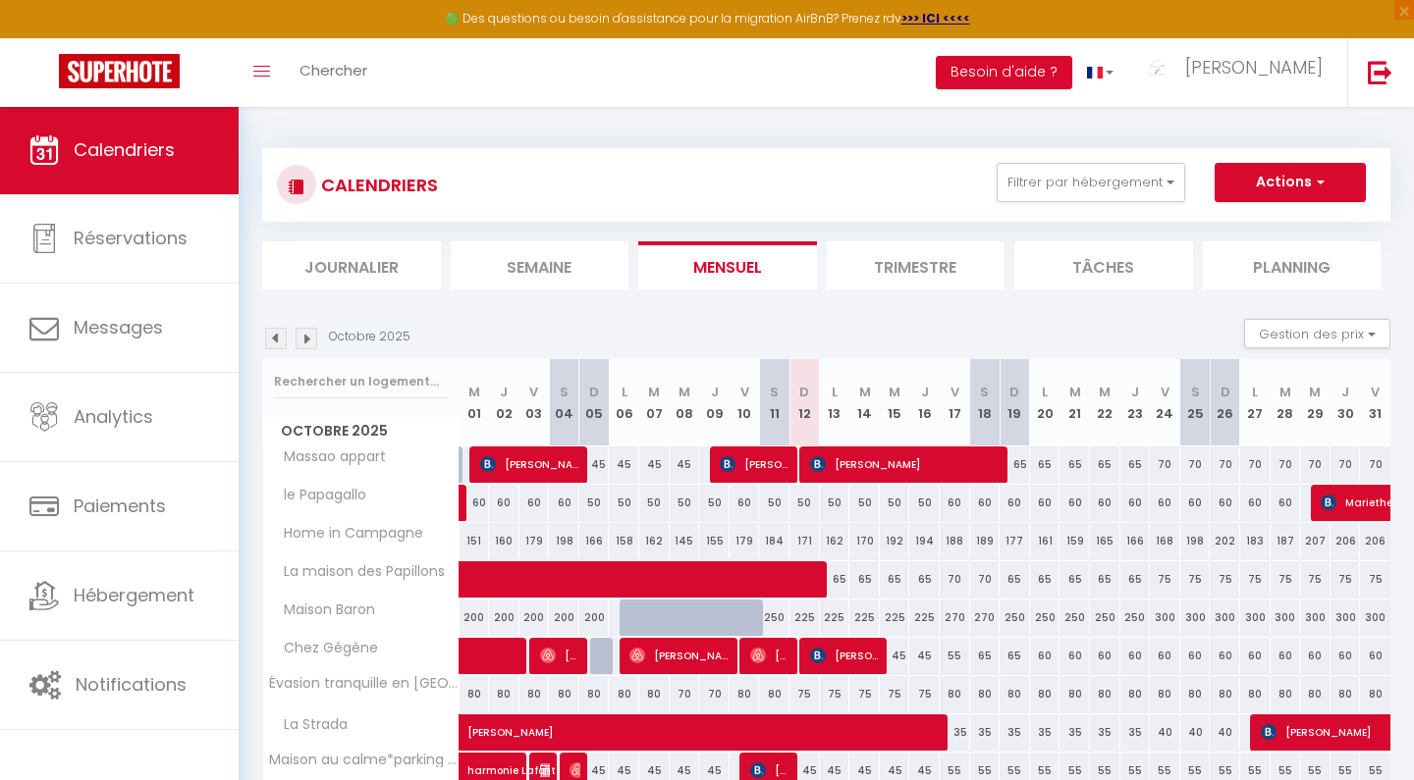
click at [863, 659] on span "[PERSON_NAME]" at bounding box center [845, 655] width 71 height 37
select select "OK"
select select "1"
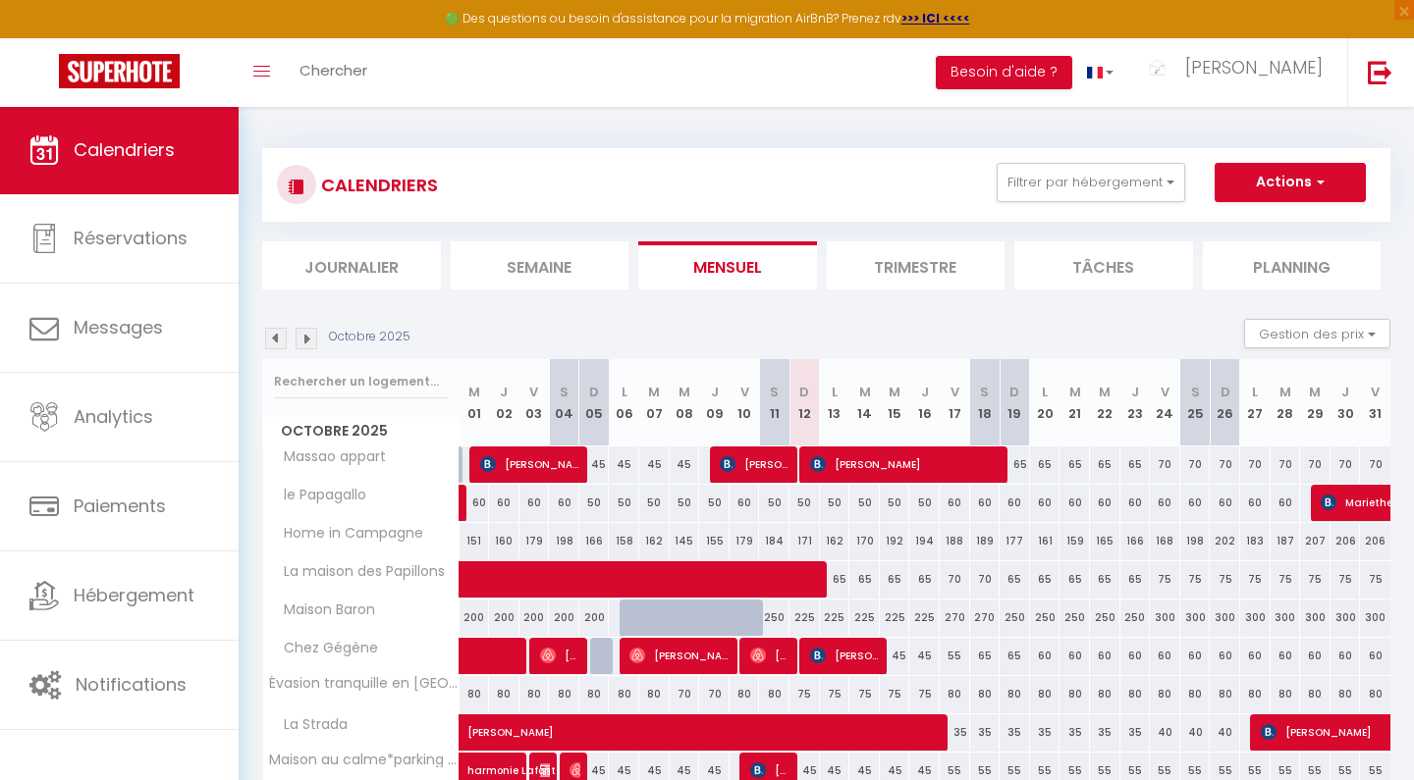
select select "1"
select select
select select "22245"
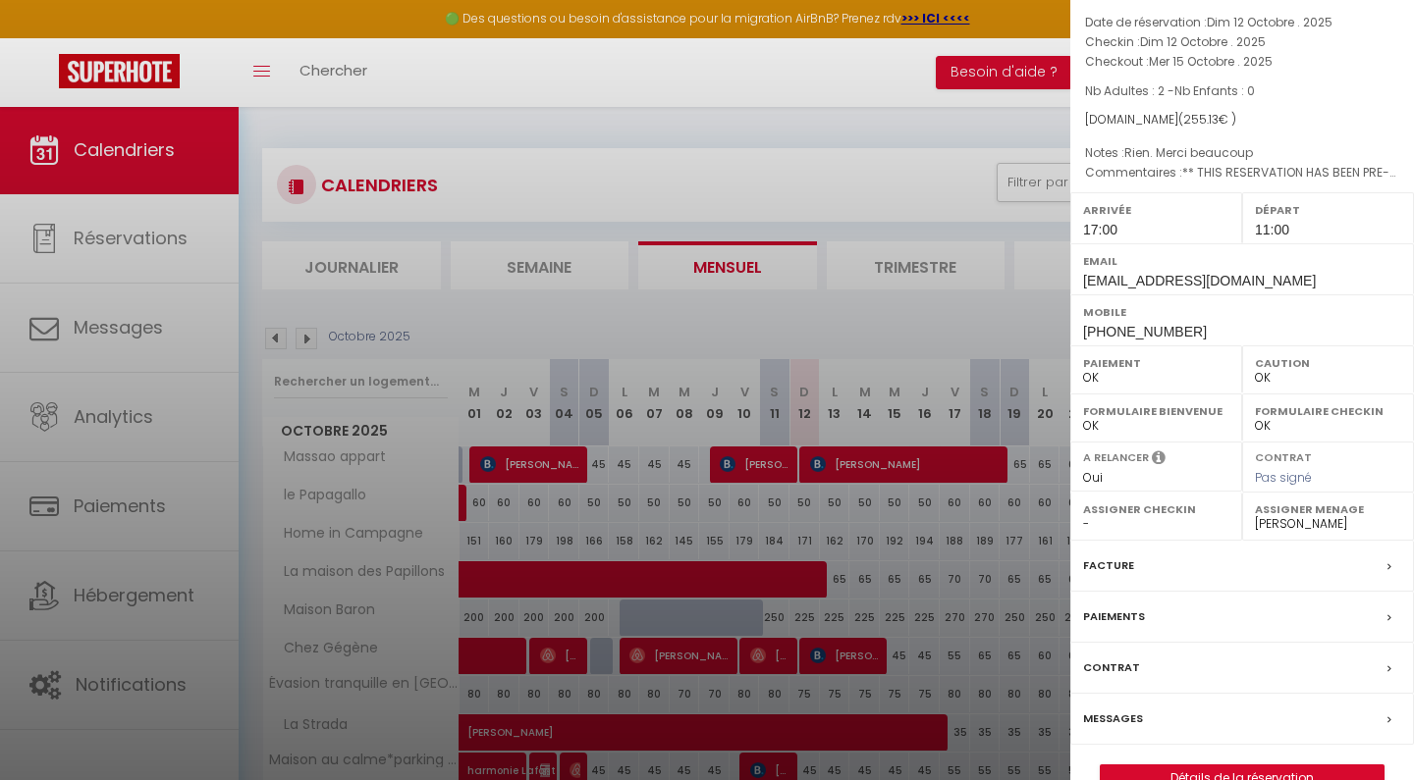
scroll to position [113, 0]
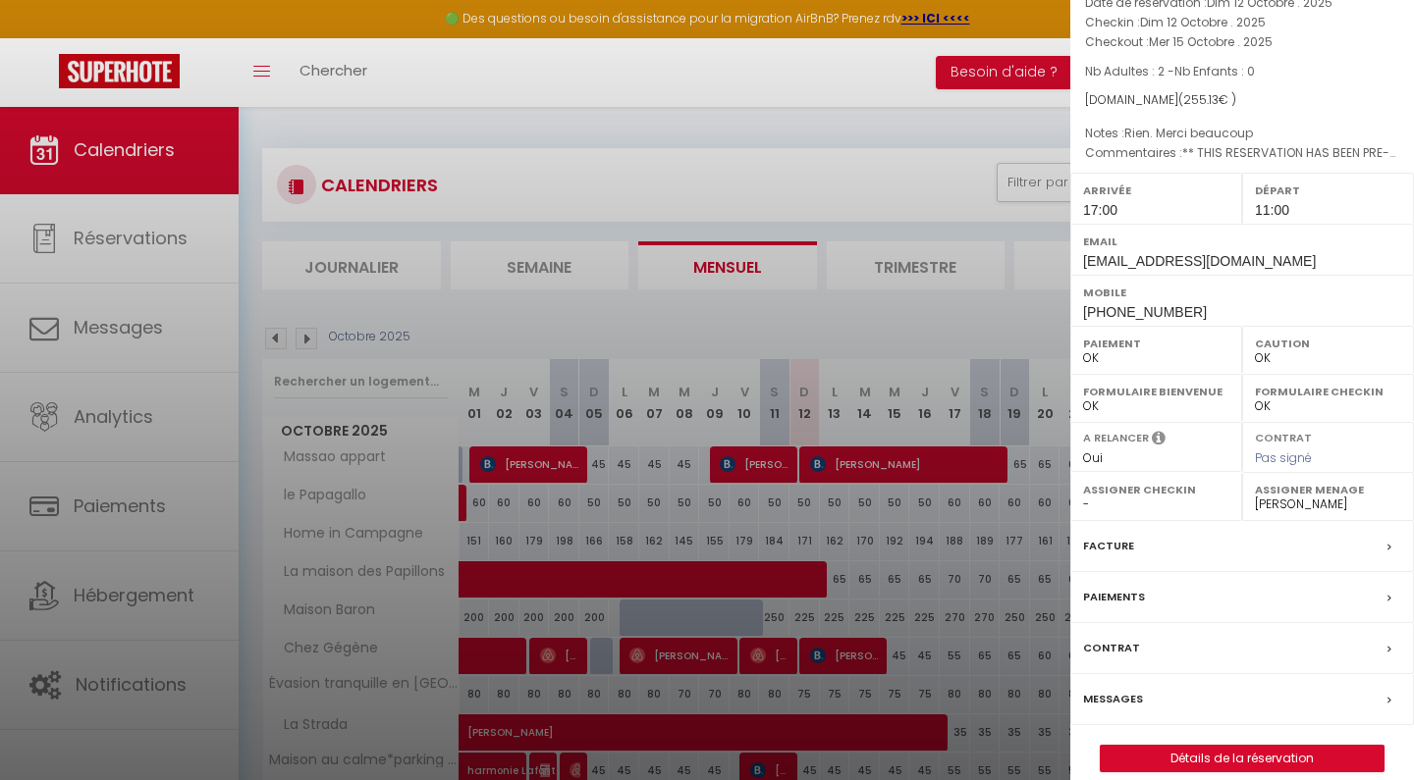
click at [1121, 692] on label "Messages" at bounding box center [1113, 699] width 60 height 21
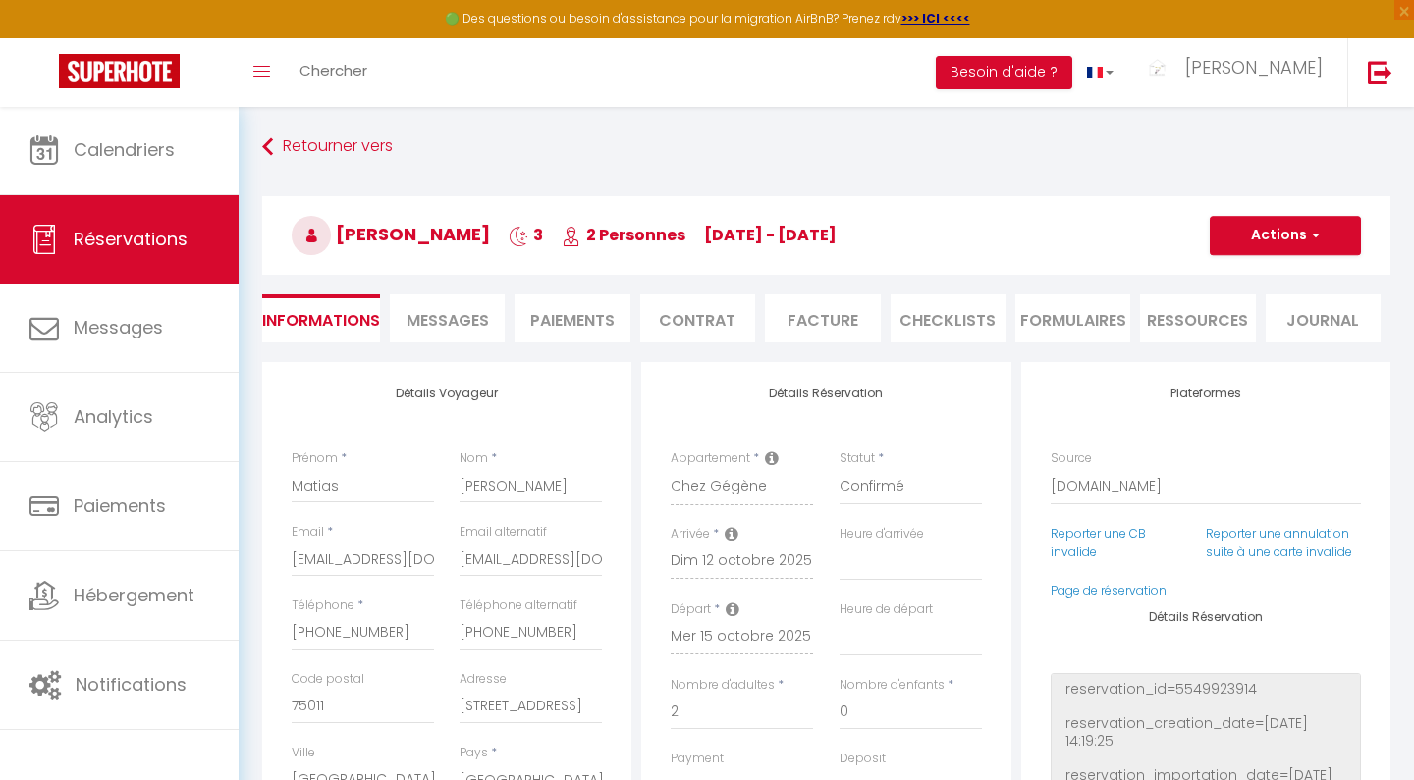
select select
checkbox input "false"
type textarea "** THIS RESERVATION HAS BEEN PRE-PAID ** BOOKING NOTE : Payment charge is EUR 3…"
type textarea "Rien. Merci beaucoup"
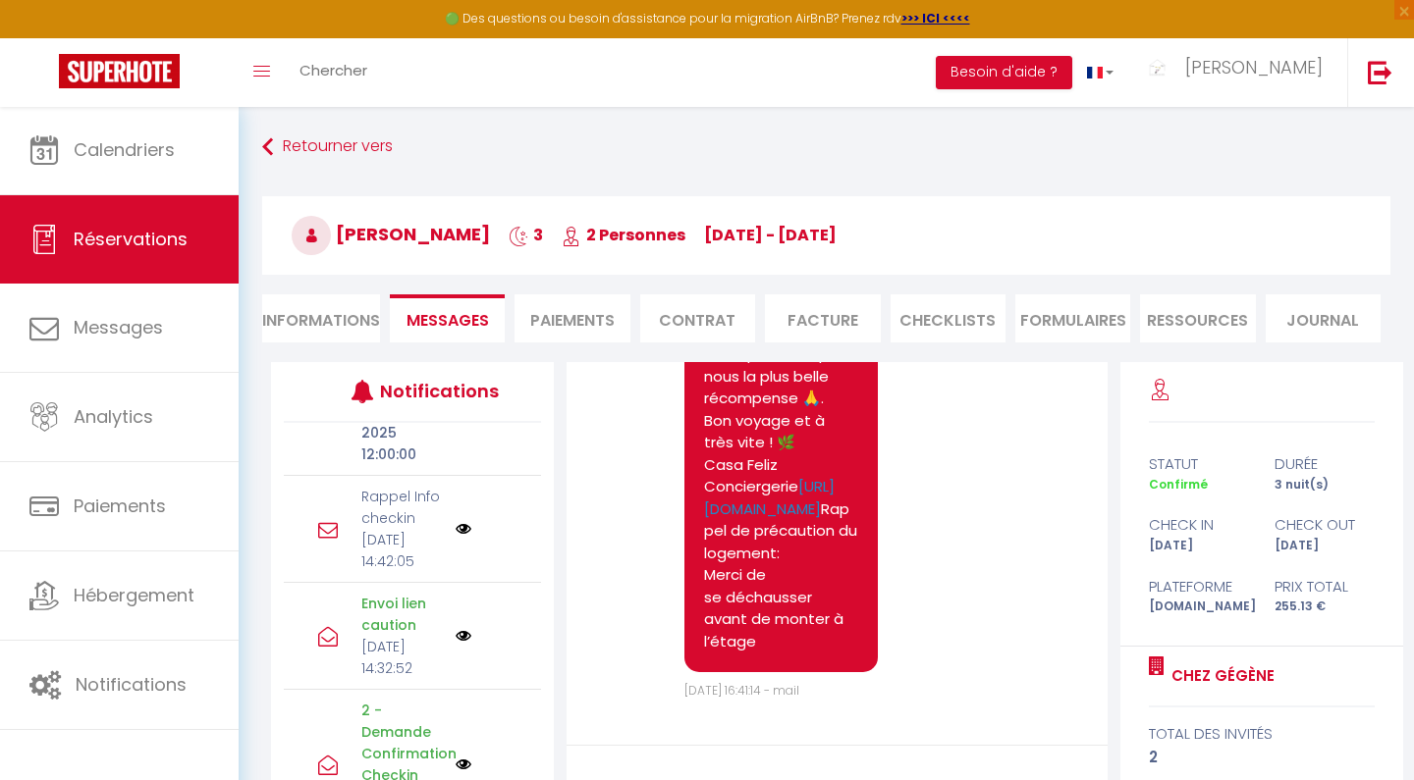
scroll to position [612, 0]
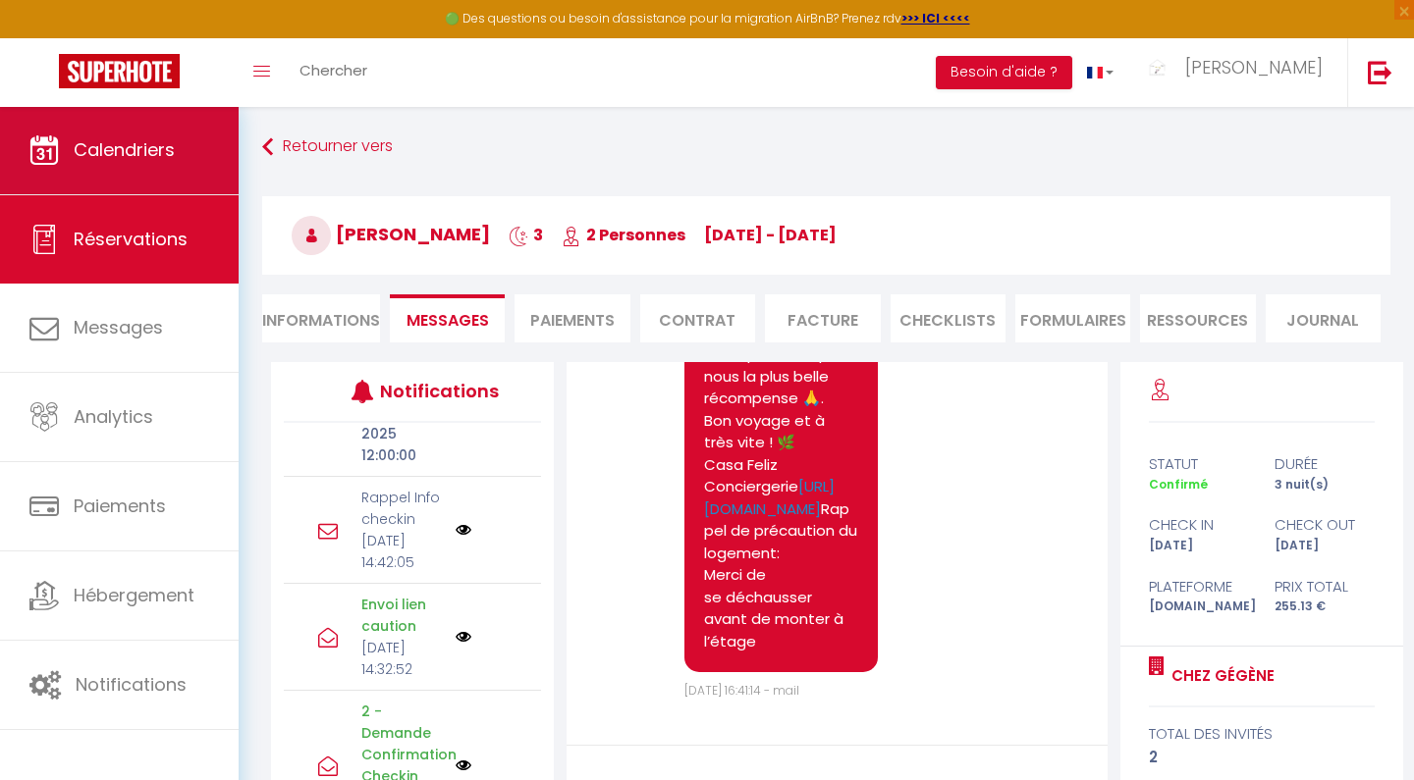
click at [129, 135] on link "Calendriers" at bounding box center [119, 150] width 239 height 88
